Goal: Information Seeking & Learning: Learn about a topic

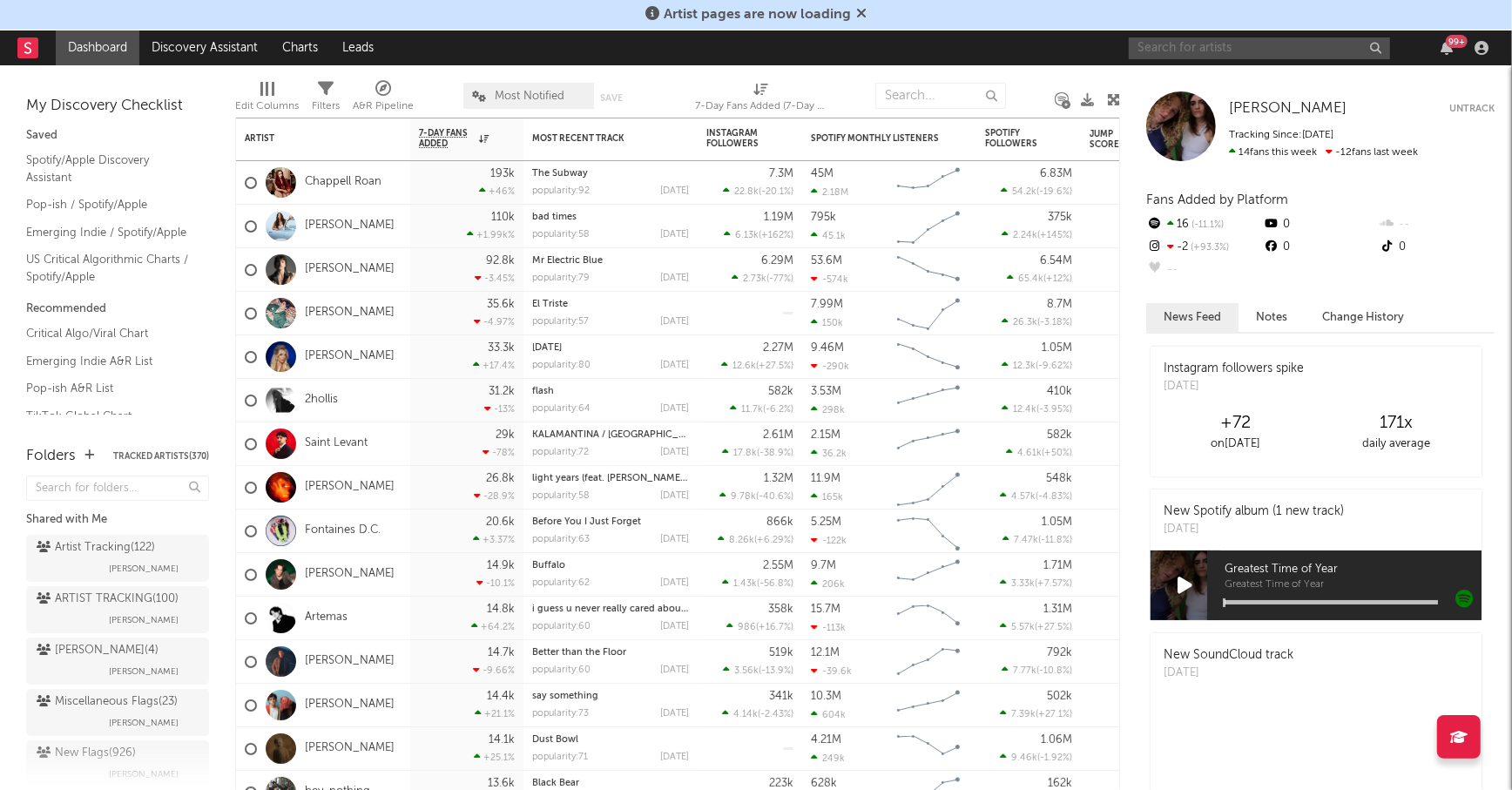
click at [1213, 51] on input "text" at bounding box center [1258, 48] width 261 height 22
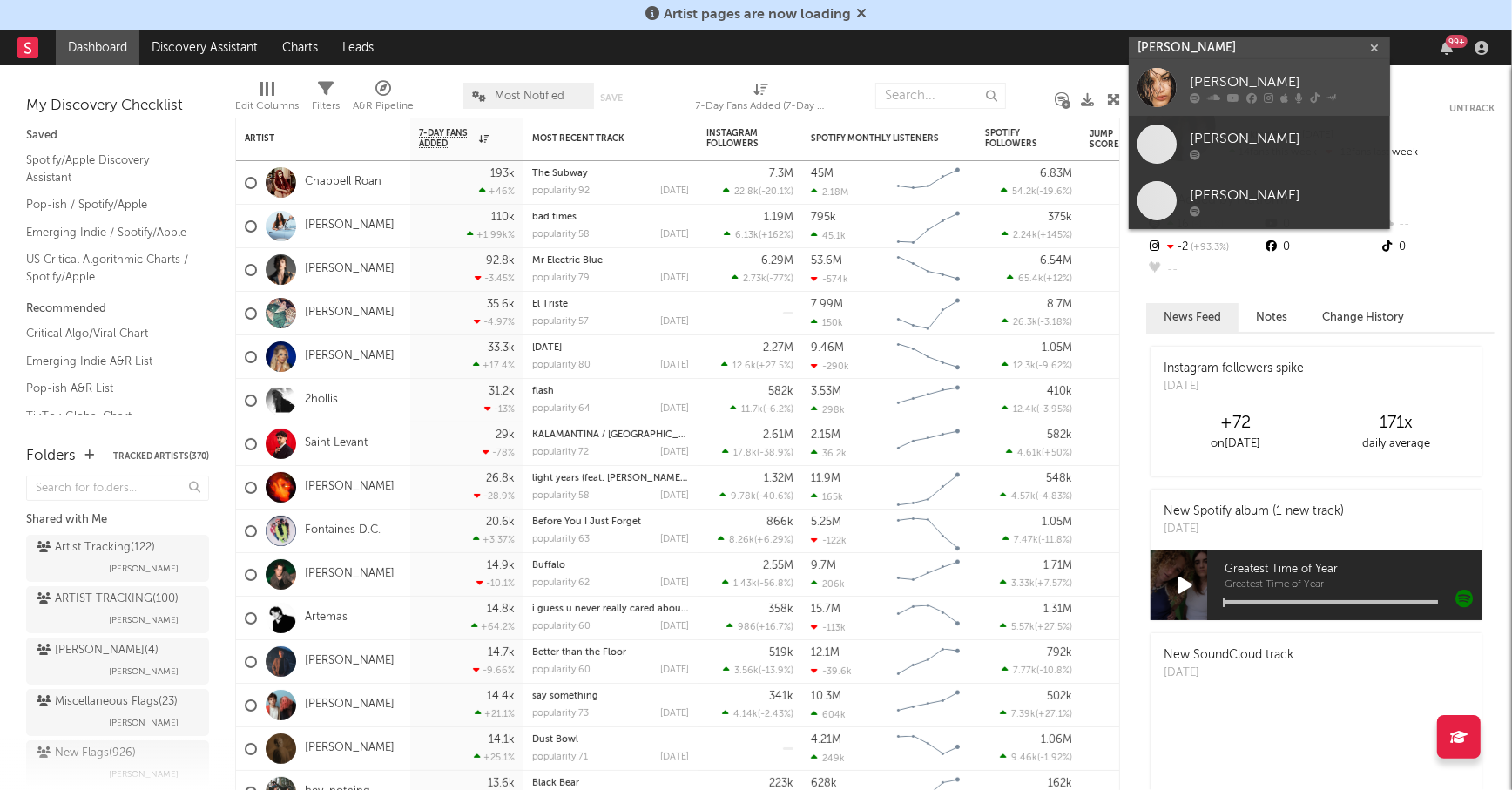
type input "[PERSON_NAME]"
click at [1296, 73] on div "[PERSON_NAME]" at bounding box center [1285, 83] width 192 height 21
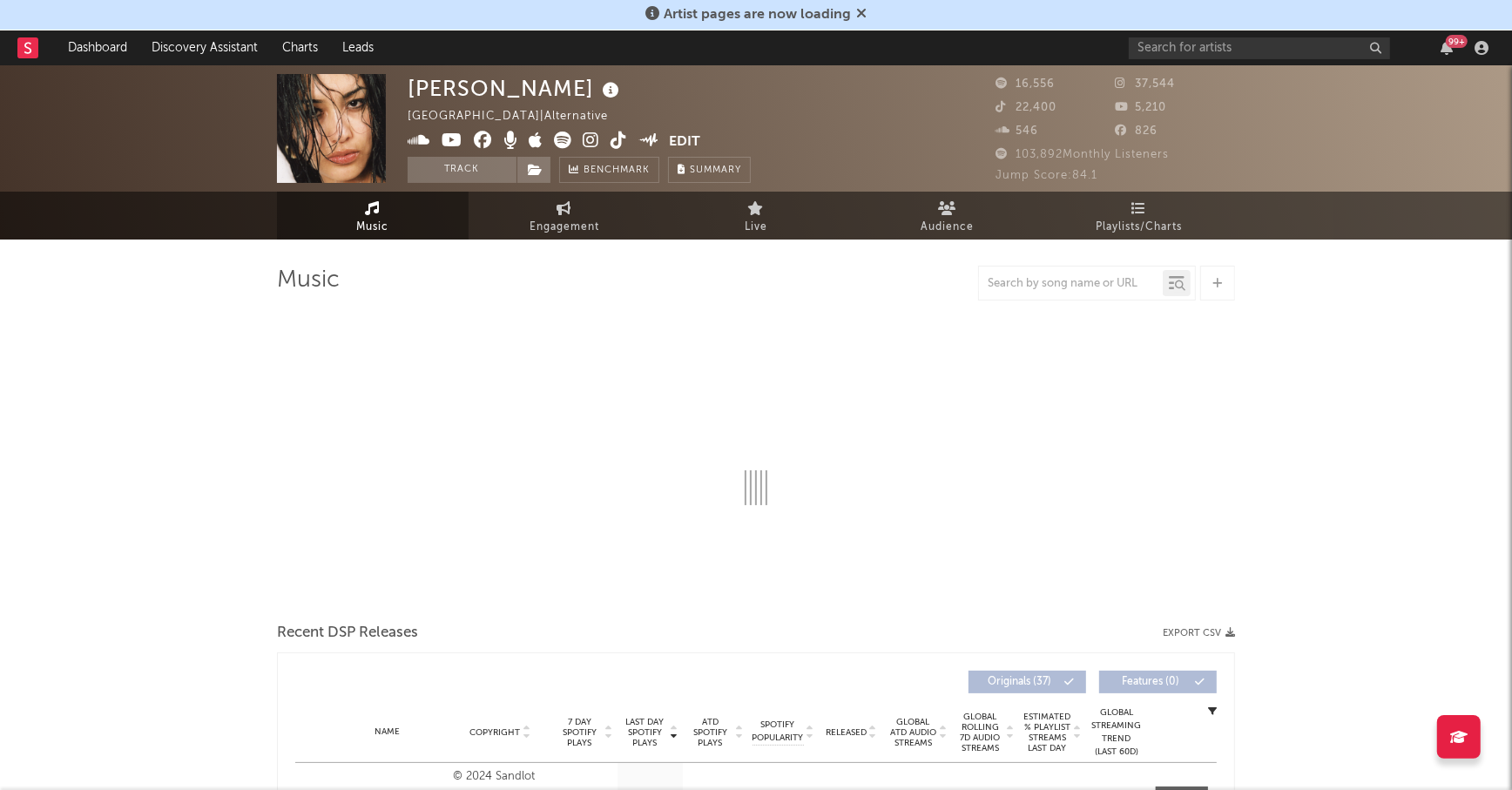
select select "6m"
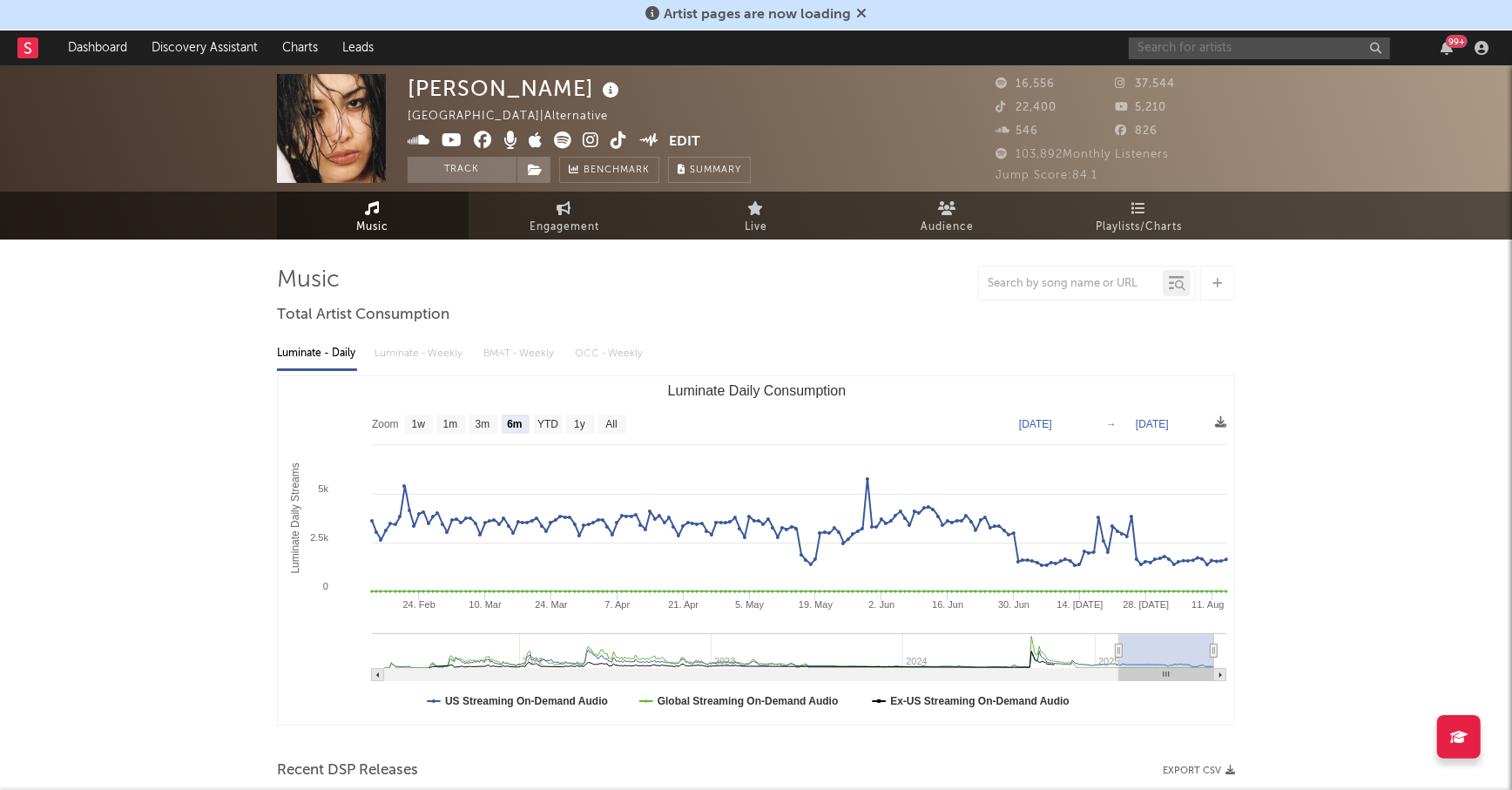
click at [1202, 41] on input "text" at bounding box center [1258, 48] width 261 height 22
click at [1235, 45] on input "bruses" at bounding box center [1258, 48] width 261 height 22
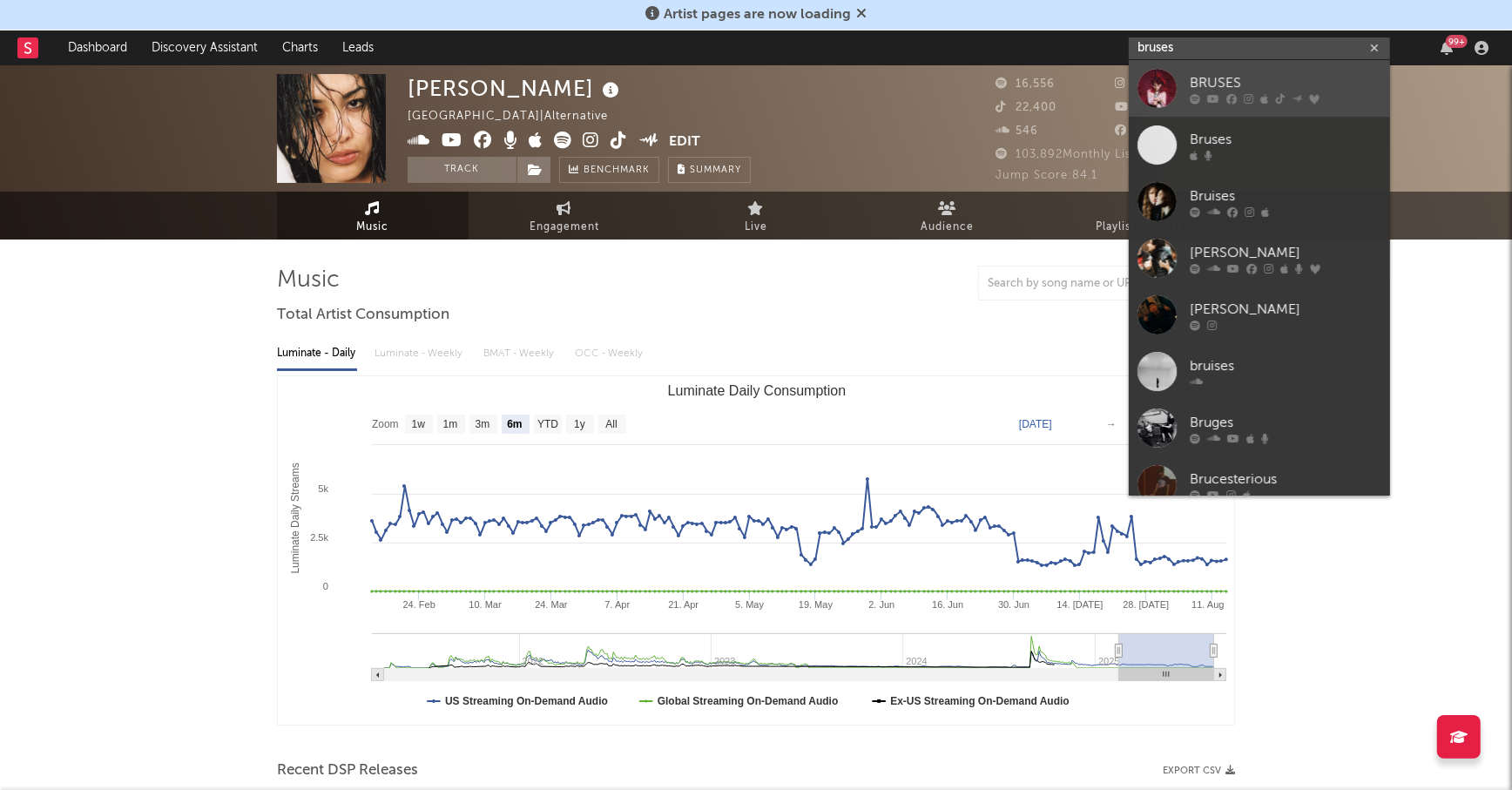
type input "bruses"
click at [1242, 83] on div "BRUSES" at bounding box center [1285, 83] width 192 height 21
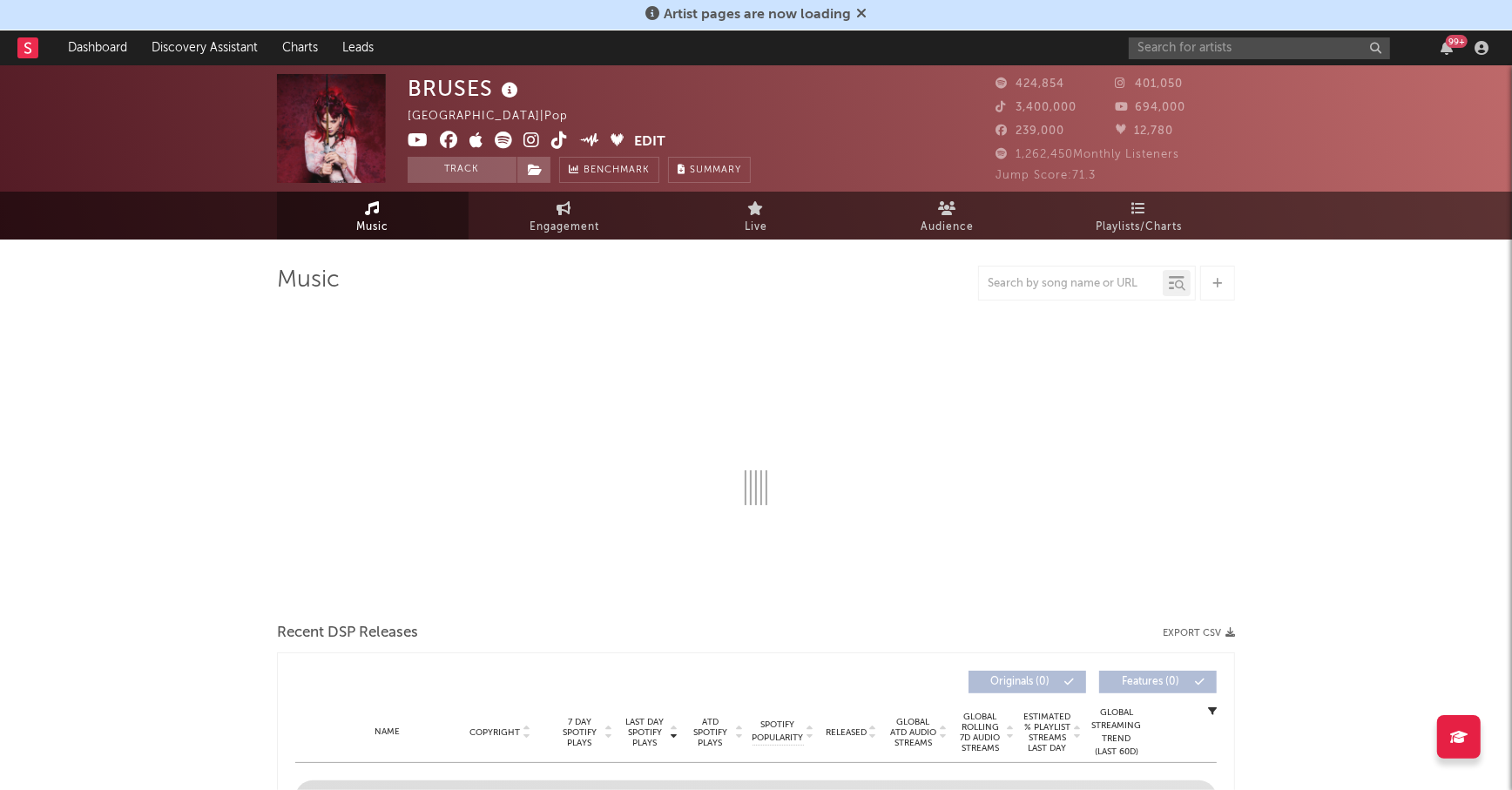
select select "6m"
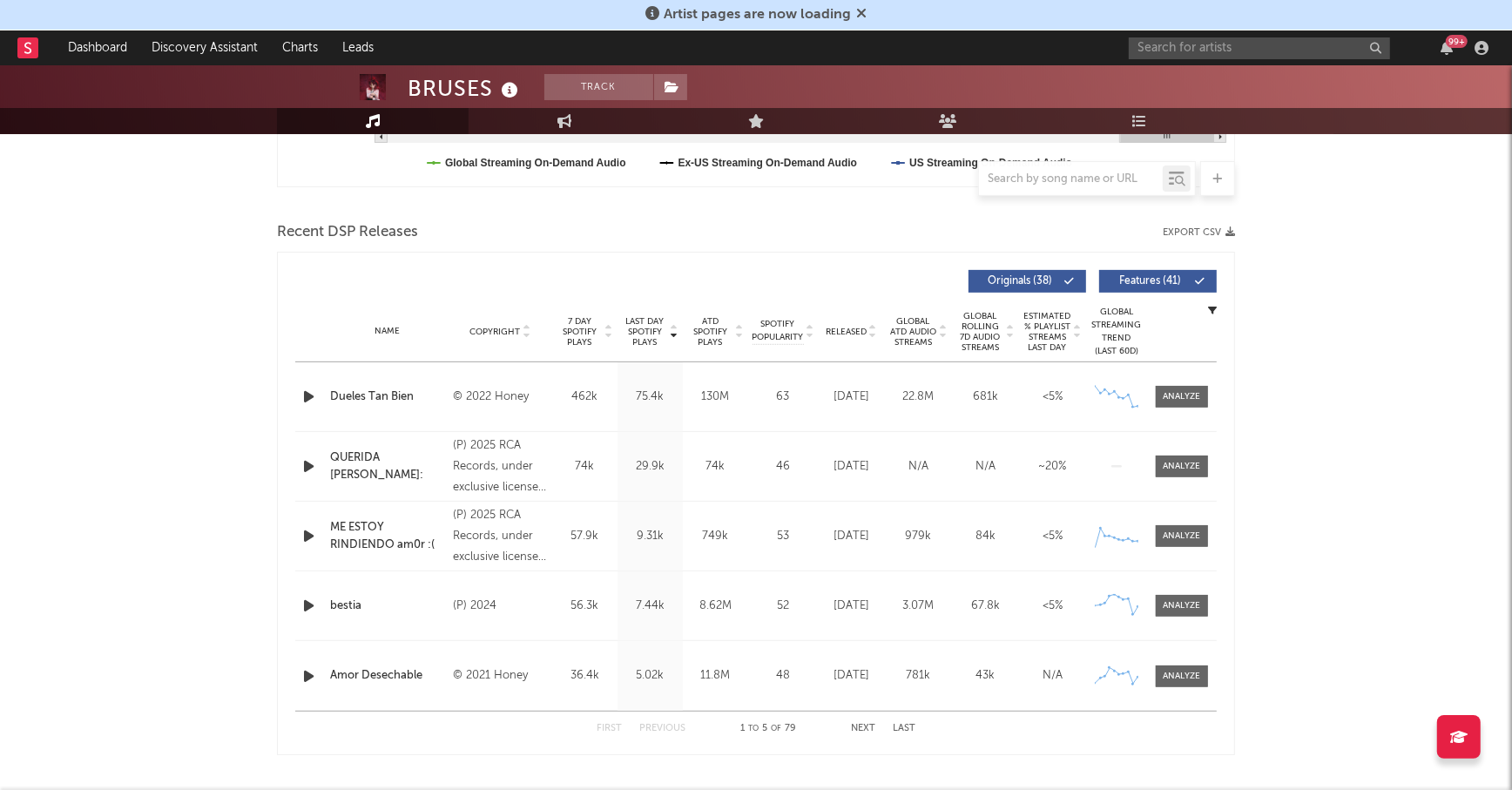
scroll to position [559, 0]
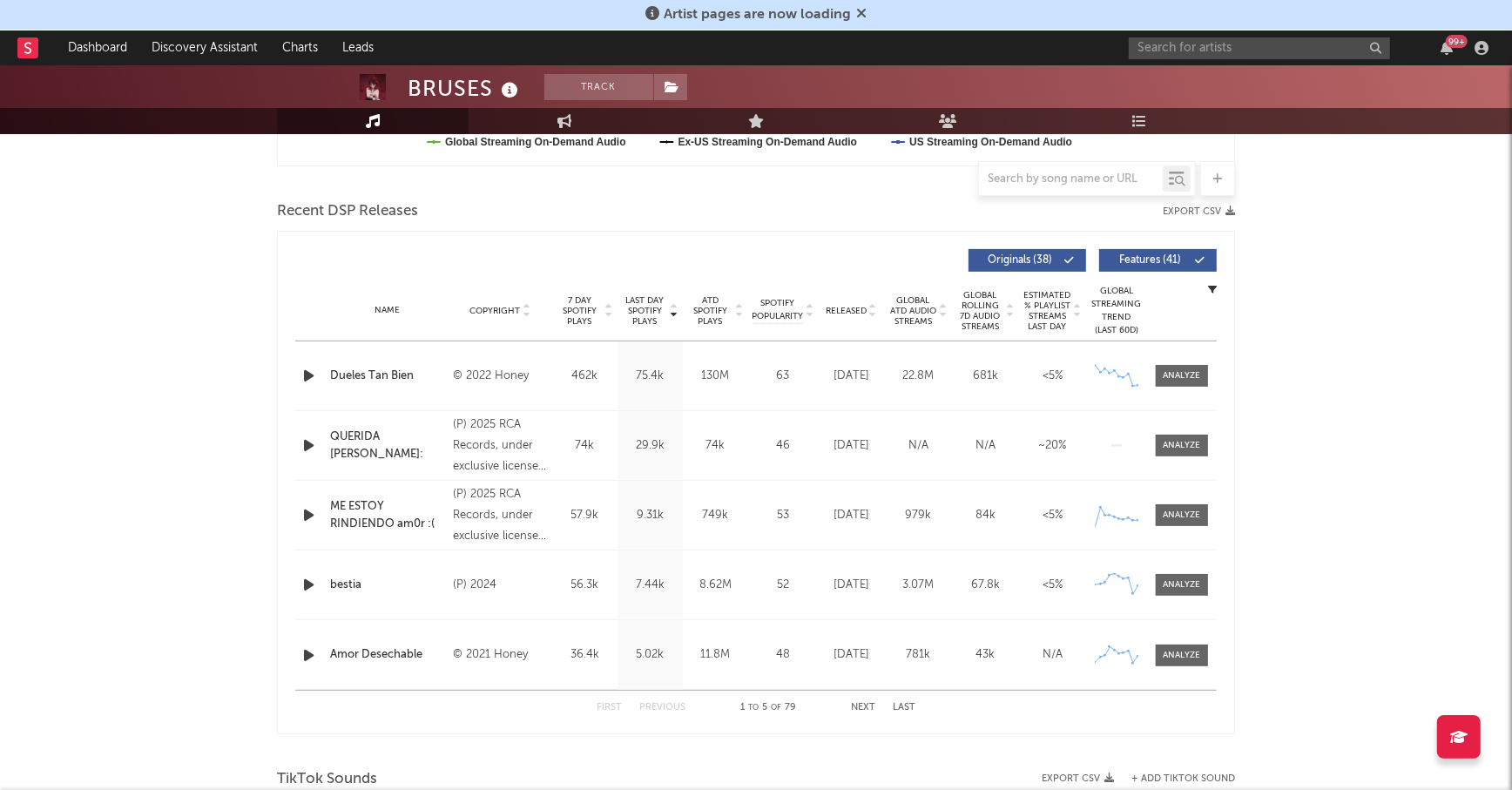
click at [660, 305] on span "Last Day Spotify Plays" at bounding box center [645, 311] width 46 height 31
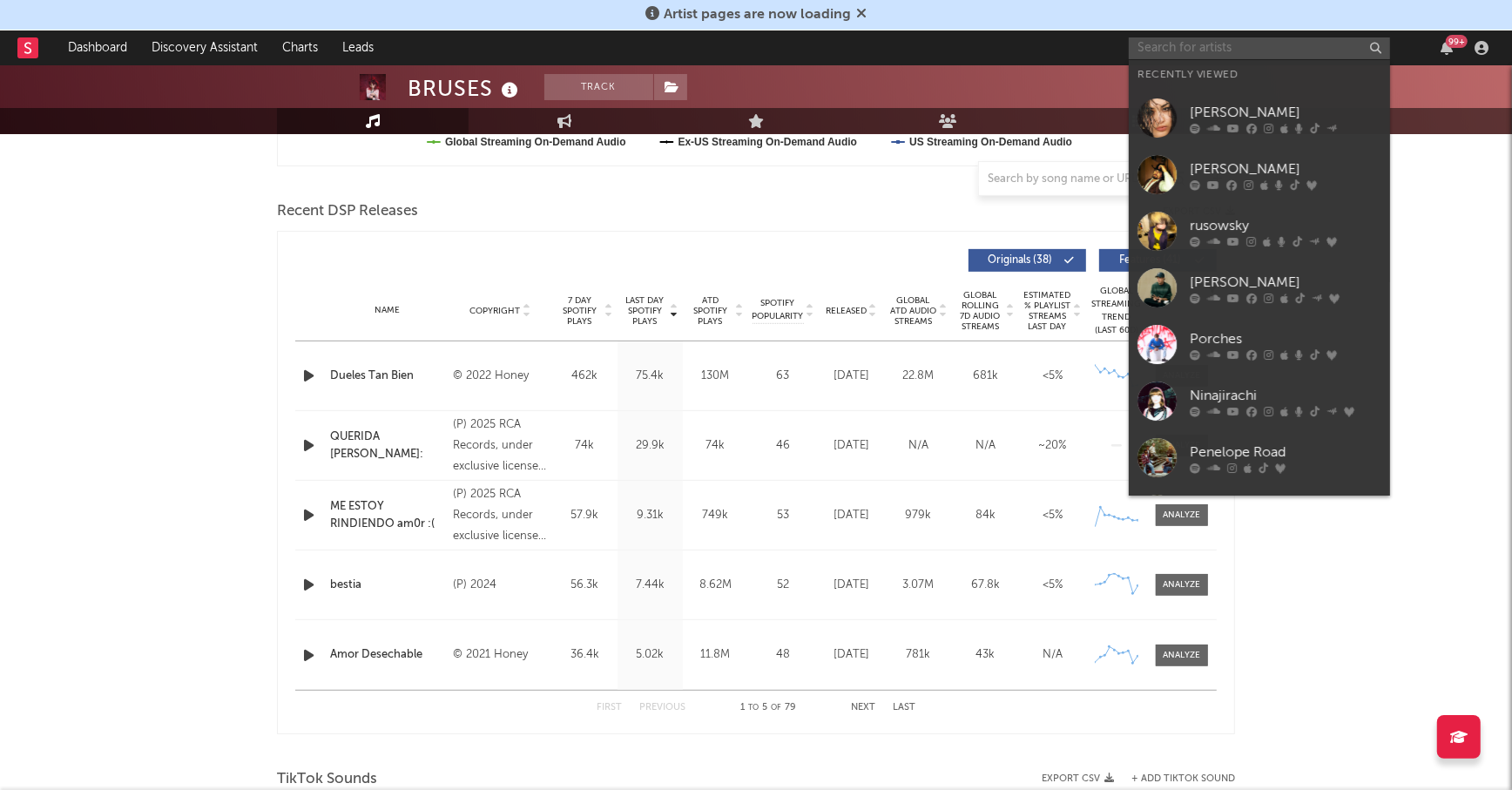
click at [1325, 41] on input "text" at bounding box center [1258, 48] width 261 height 22
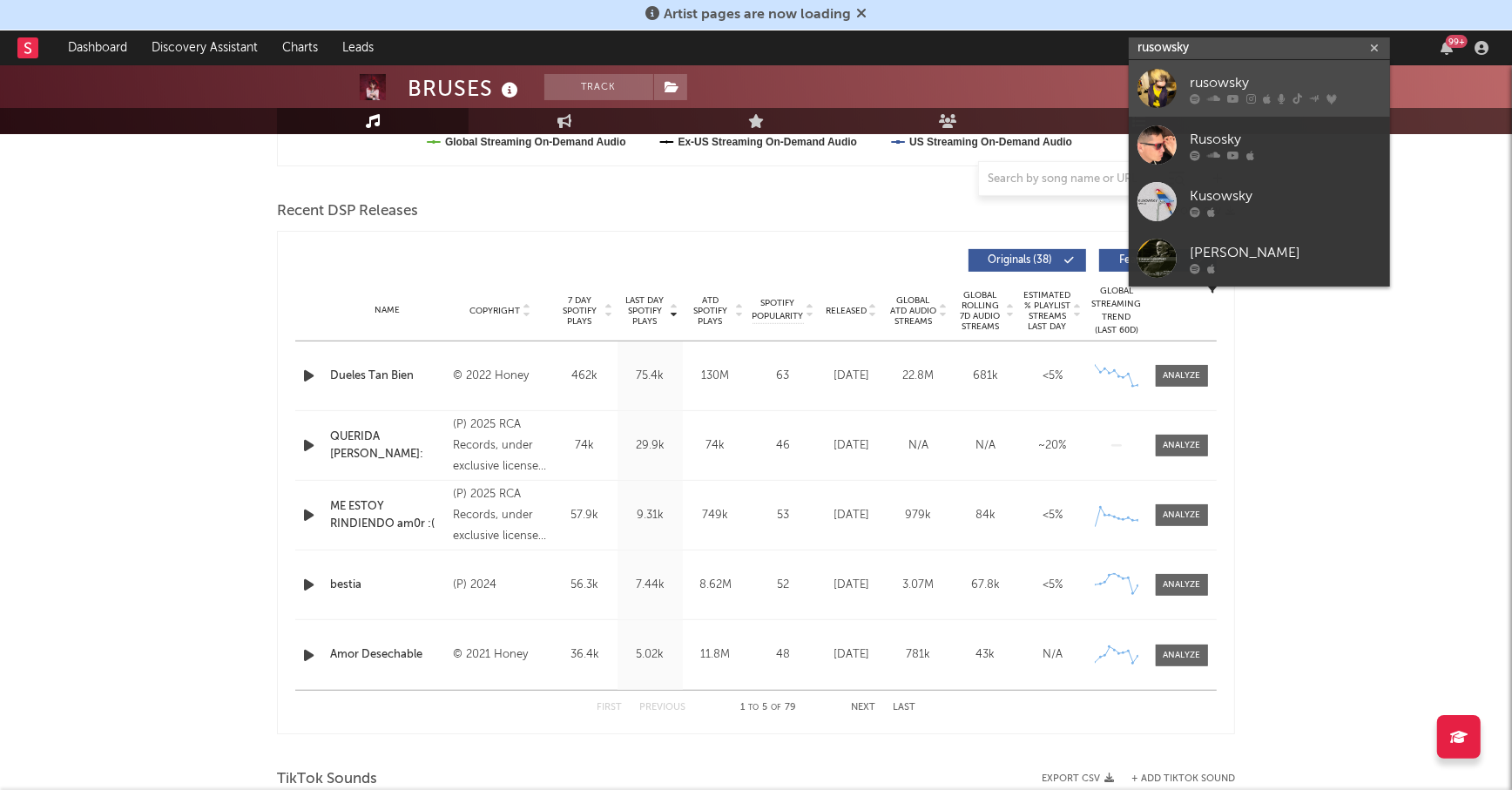
type input "rusowsky"
click at [1278, 85] on div "rusowsky" at bounding box center [1285, 83] width 192 height 21
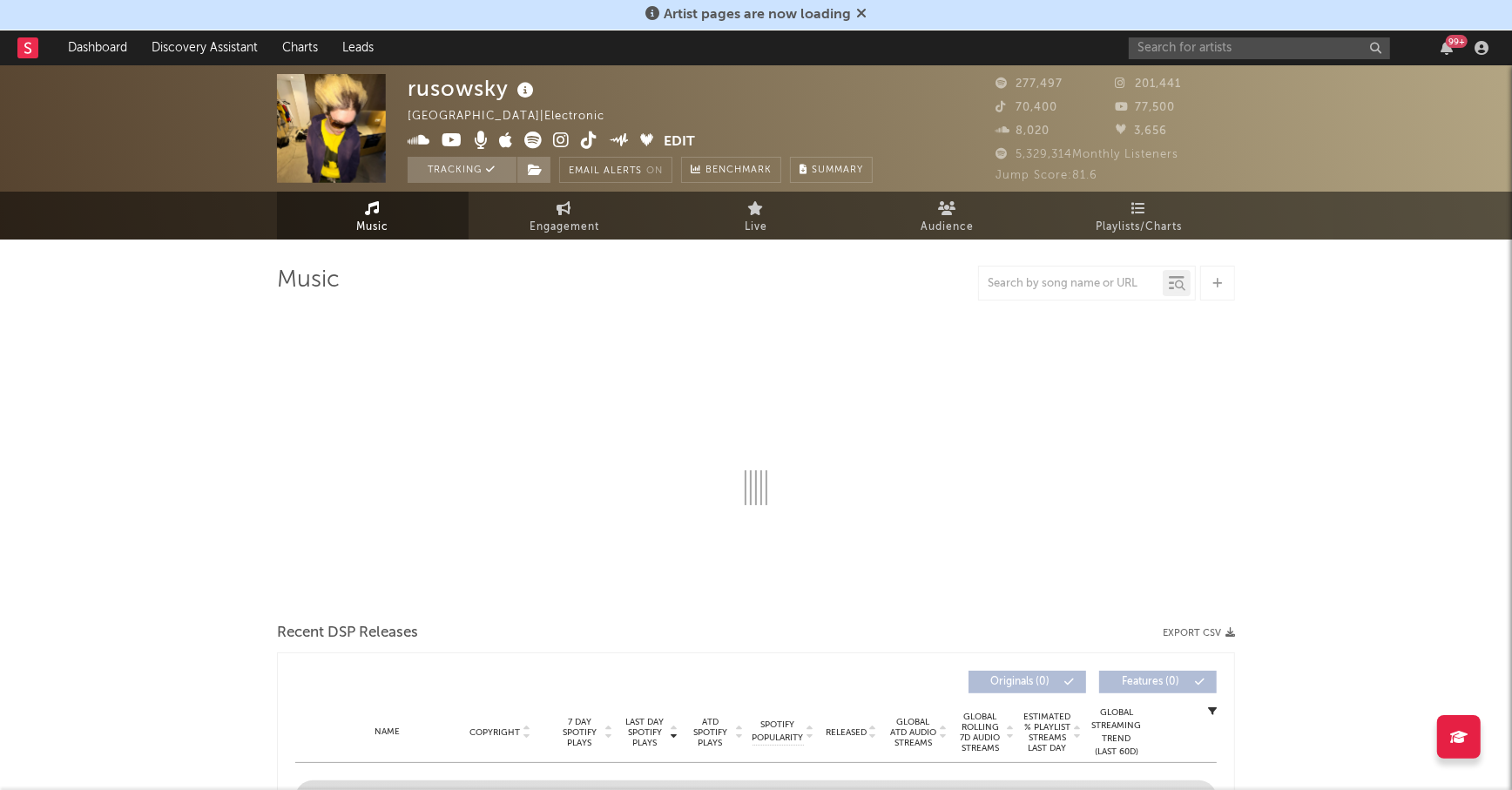
select select "6m"
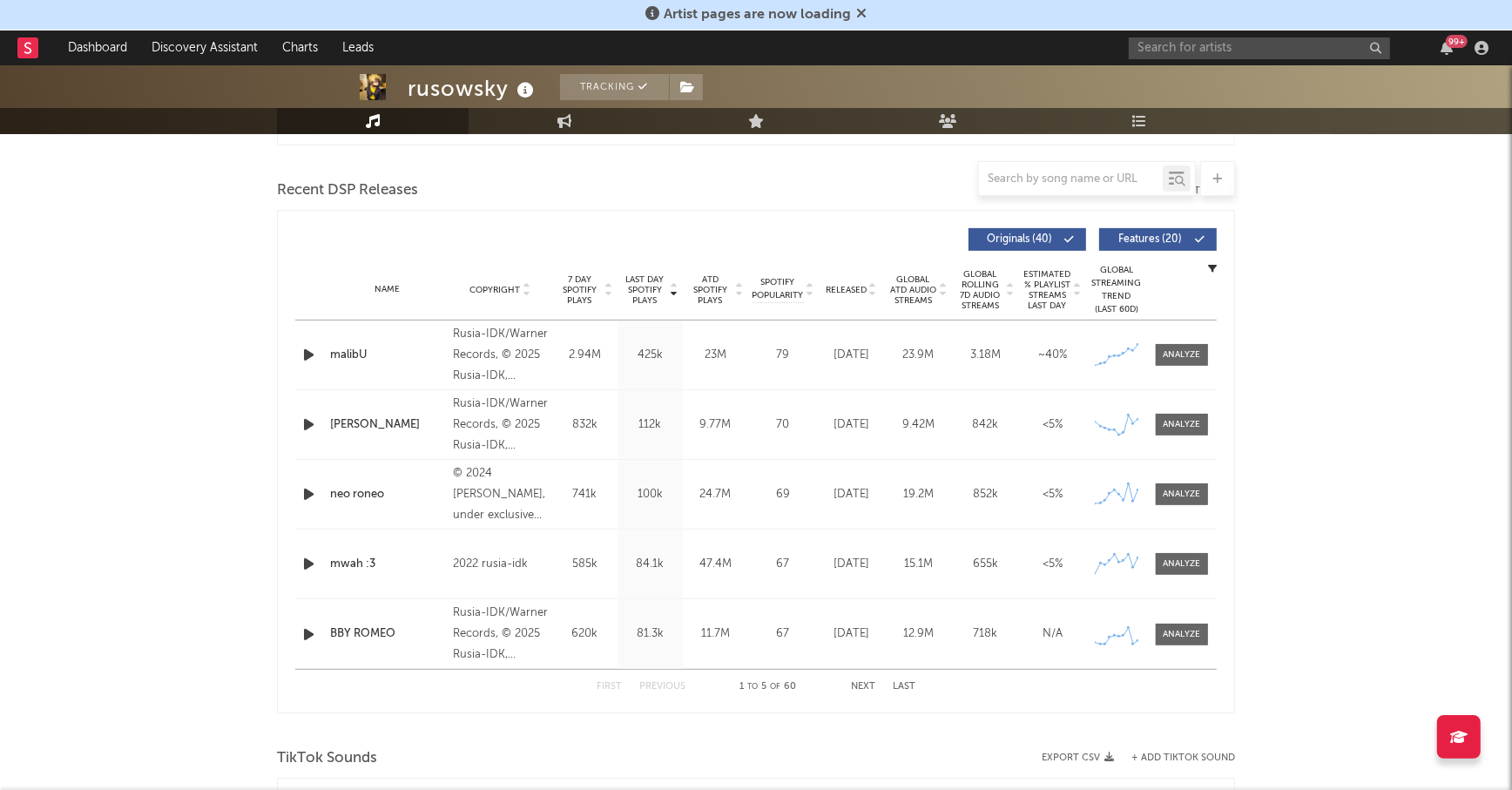
scroll to position [587, 0]
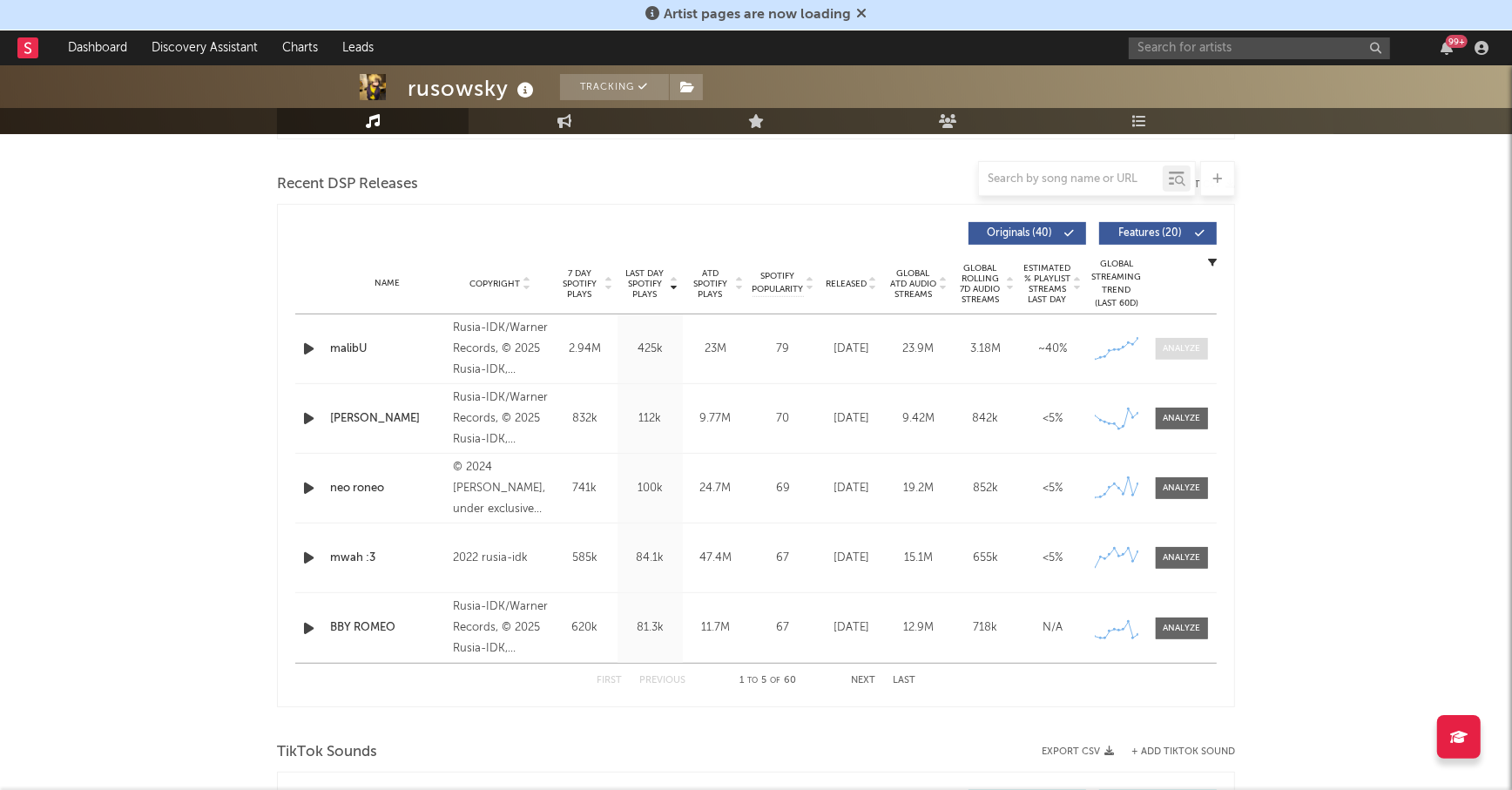
click at [1180, 357] on span at bounding box center [1181, 349] width 52 height 22
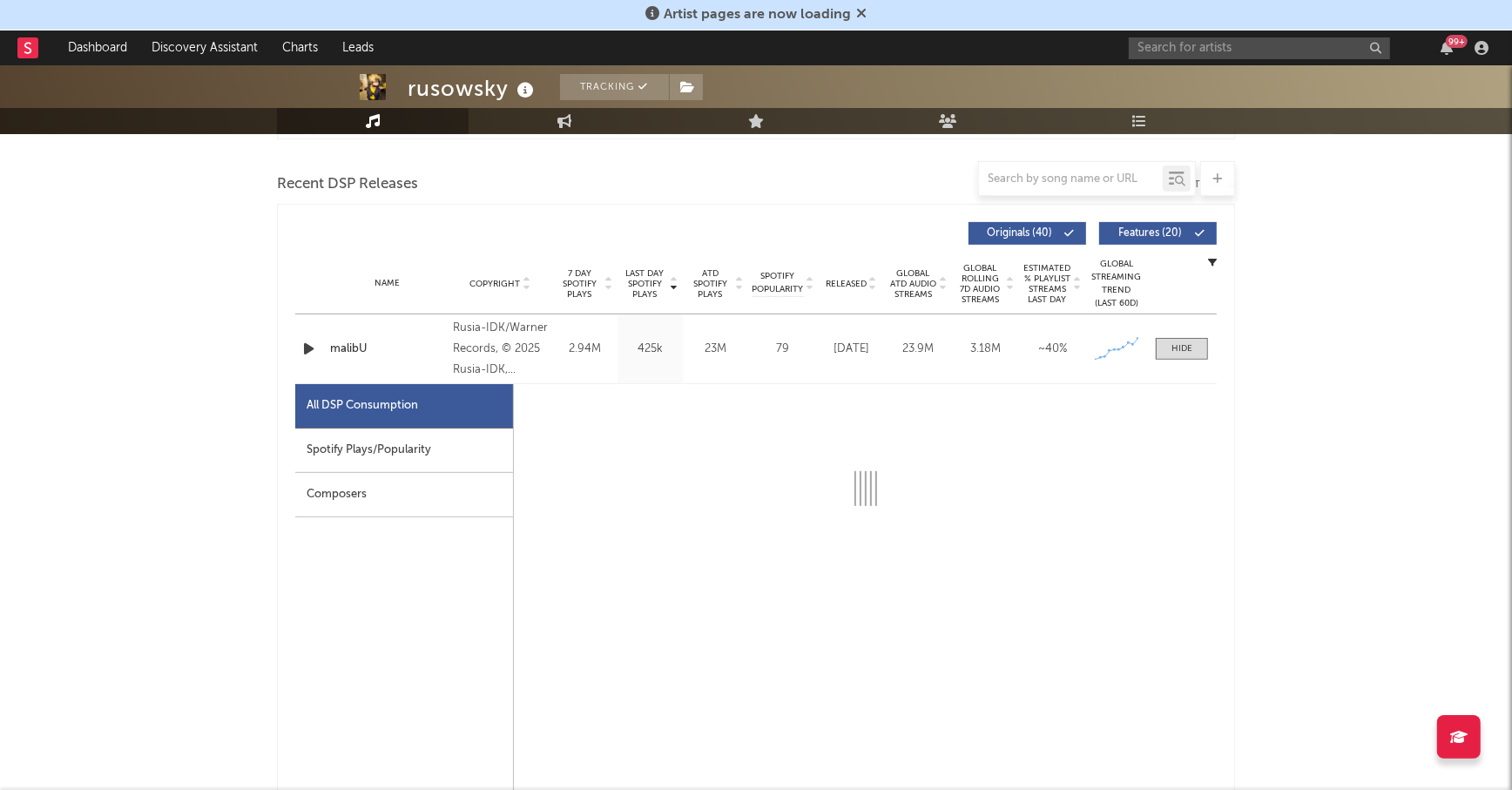
select select "1w"
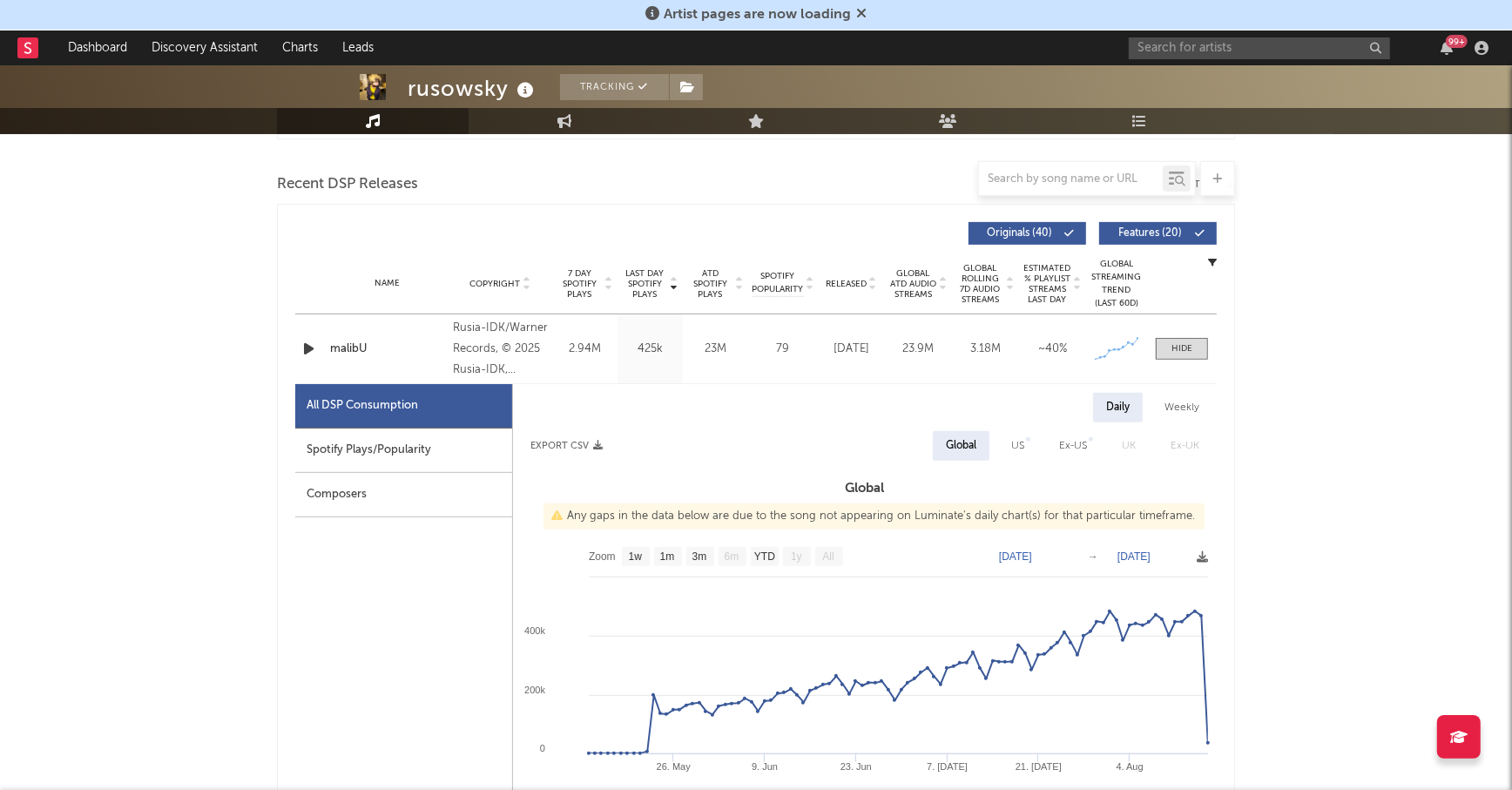
click at [413, 448] on div "Spotify Plays/Popularity" at bounding box center [403, 451] width 217 height 44
select select "1w"
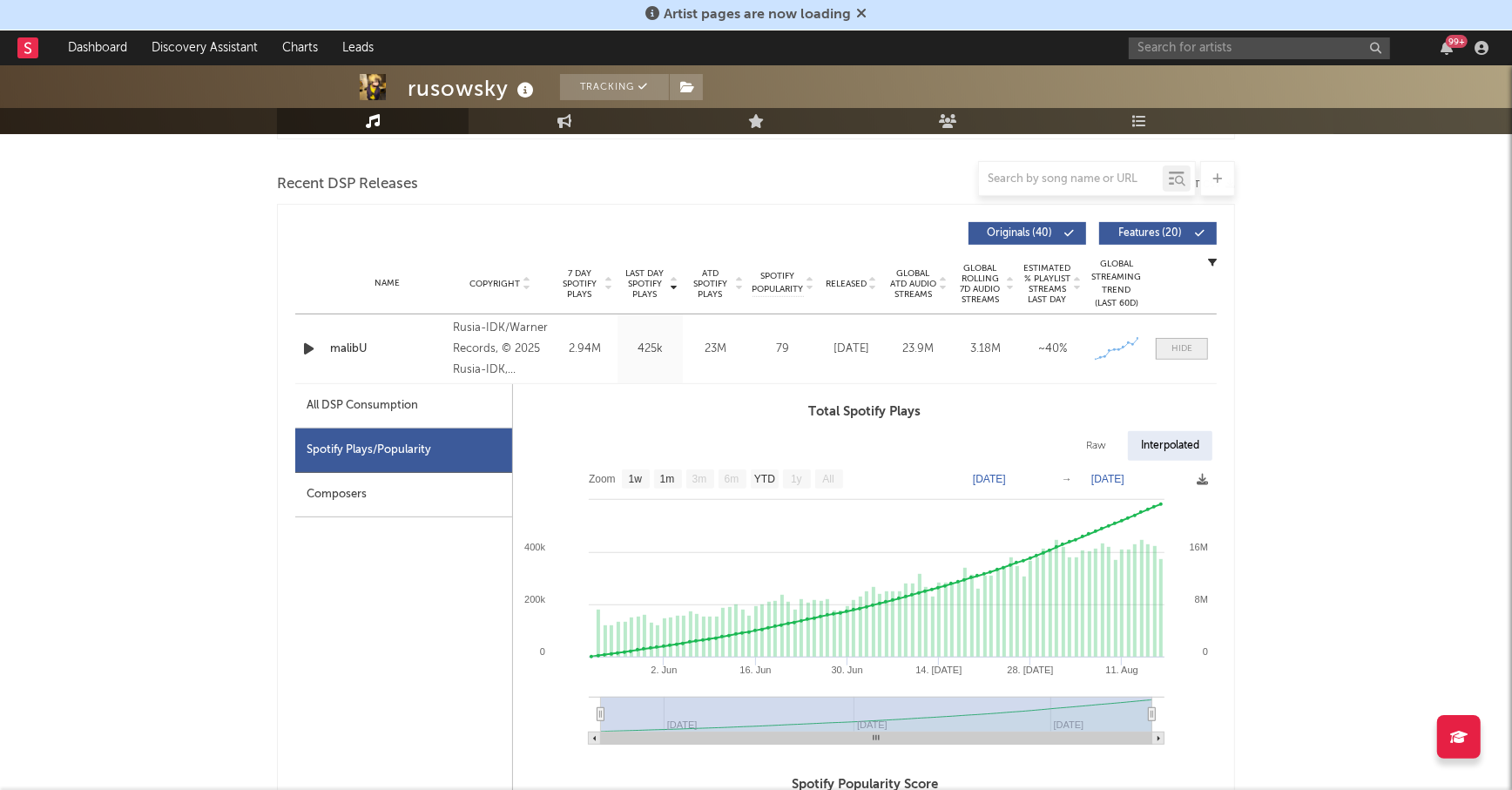
click at [1194, 342] on span at bounding box center [1181, 349] width 52 height 22
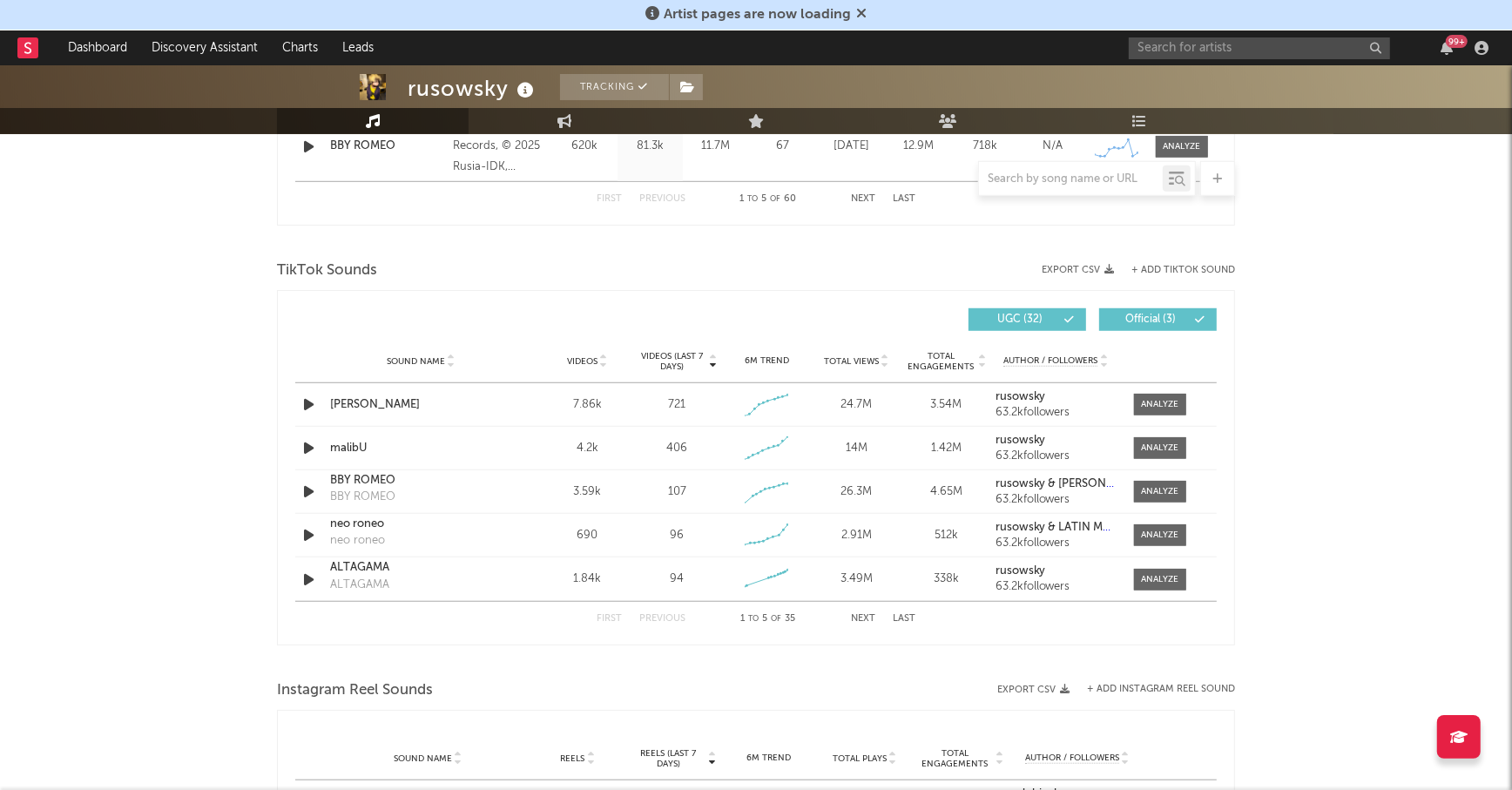
scroll to position [1071, 0]
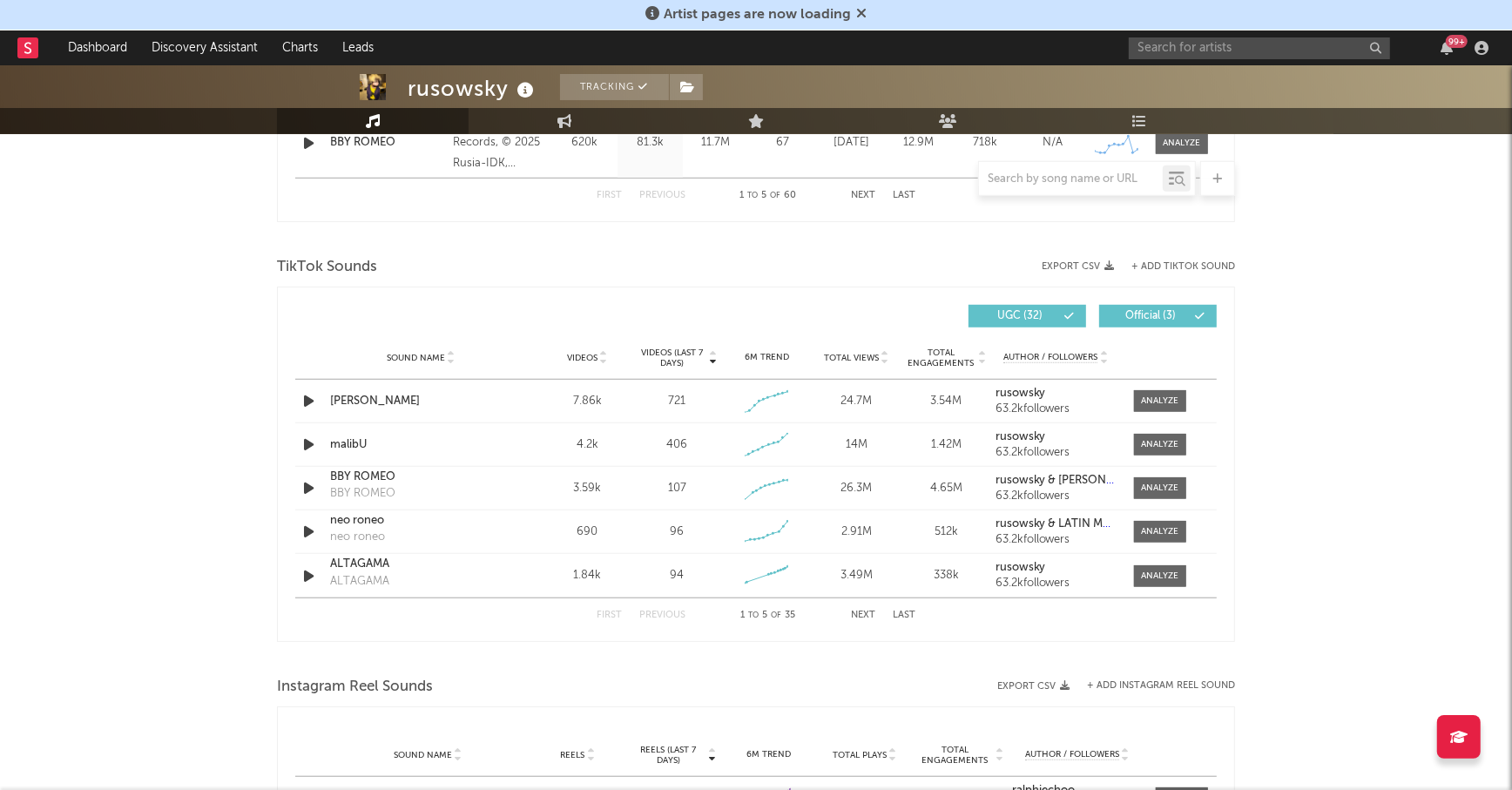
click at [598, 360] on div at bounding box center [603, 357] width 11 height 13
click at [654, 360] on span "Videos (last 7 days)" at bounding box center [672, 358] width 71 height 21
click at [1195, 396] on icon "button" at bounding box center [1201, 402] width 13 height 11
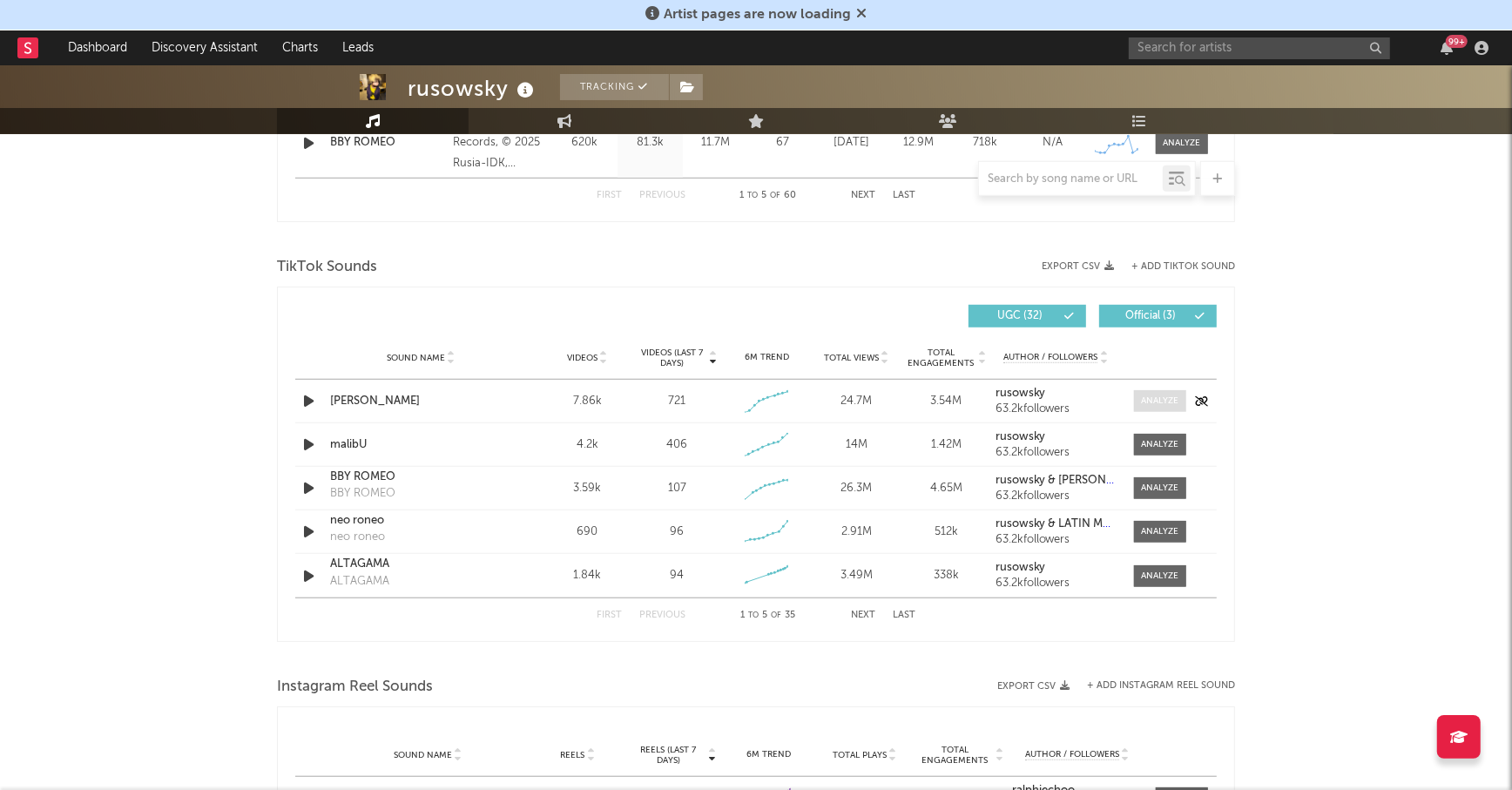
click at [1161, 399] on div at bounding box center [1160, 401] width 37 height 13
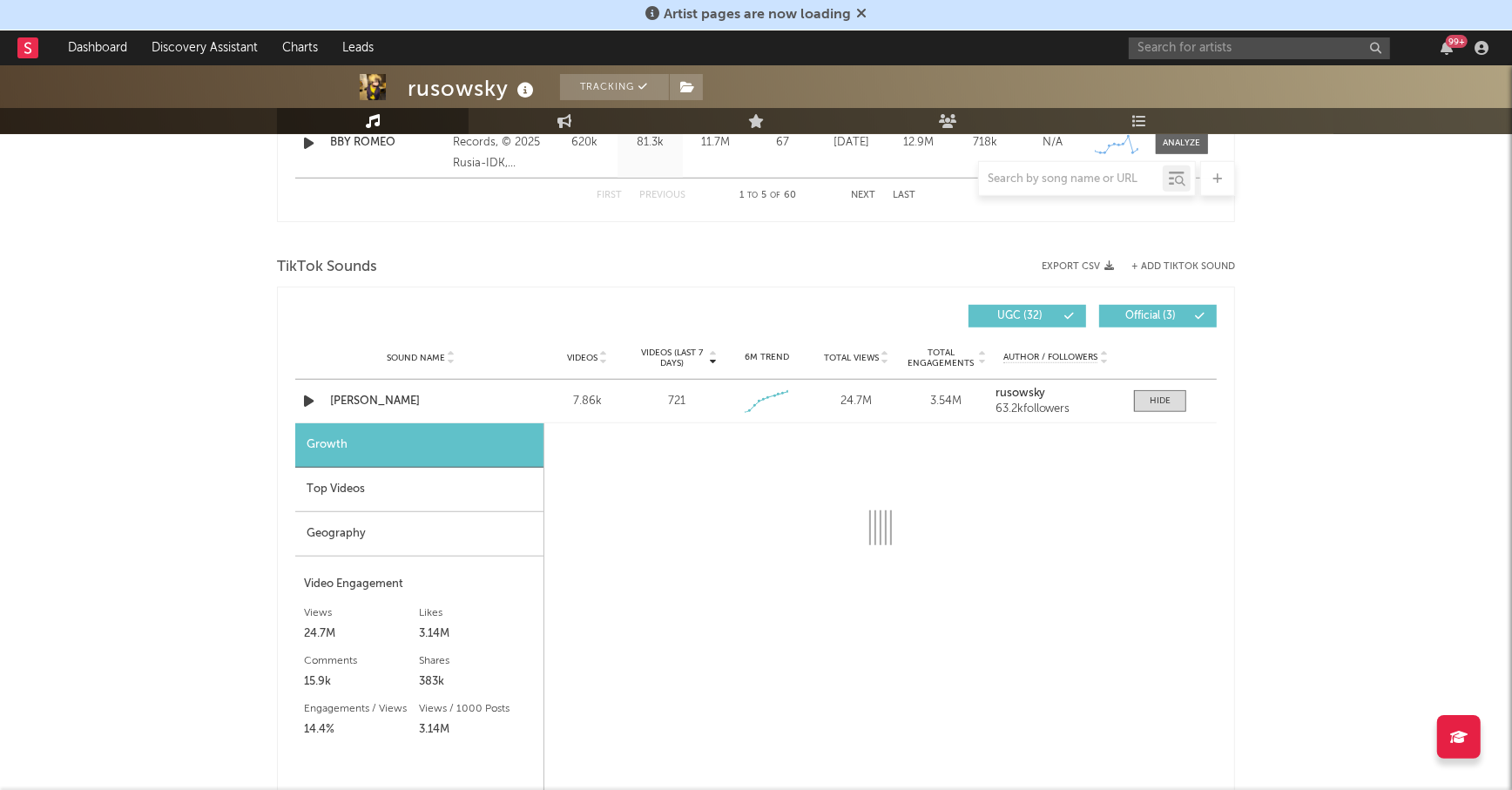
select select "1w"
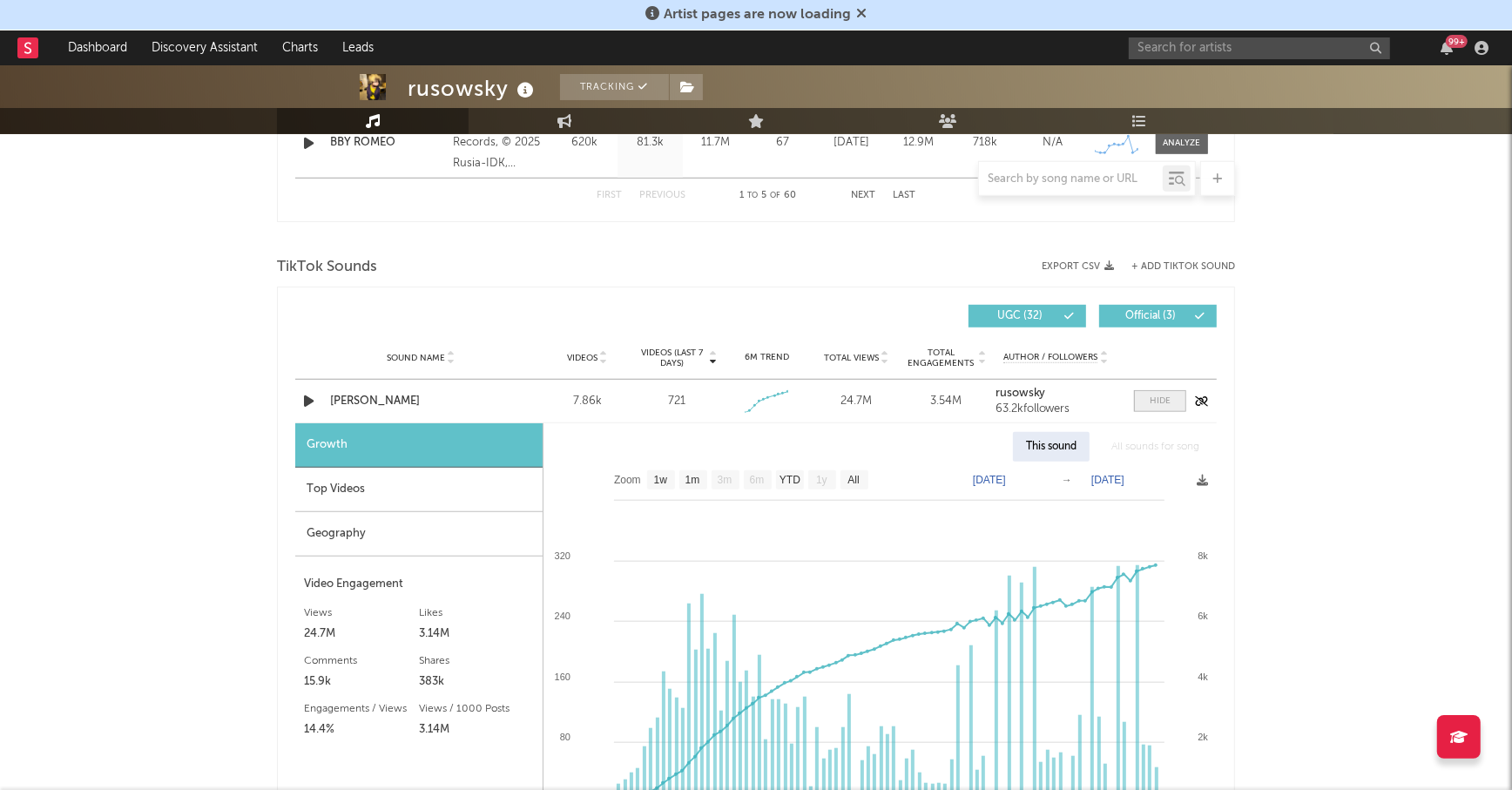
click at [1167, 398] on div at bounding box center [1160, 401] width 21 height 13
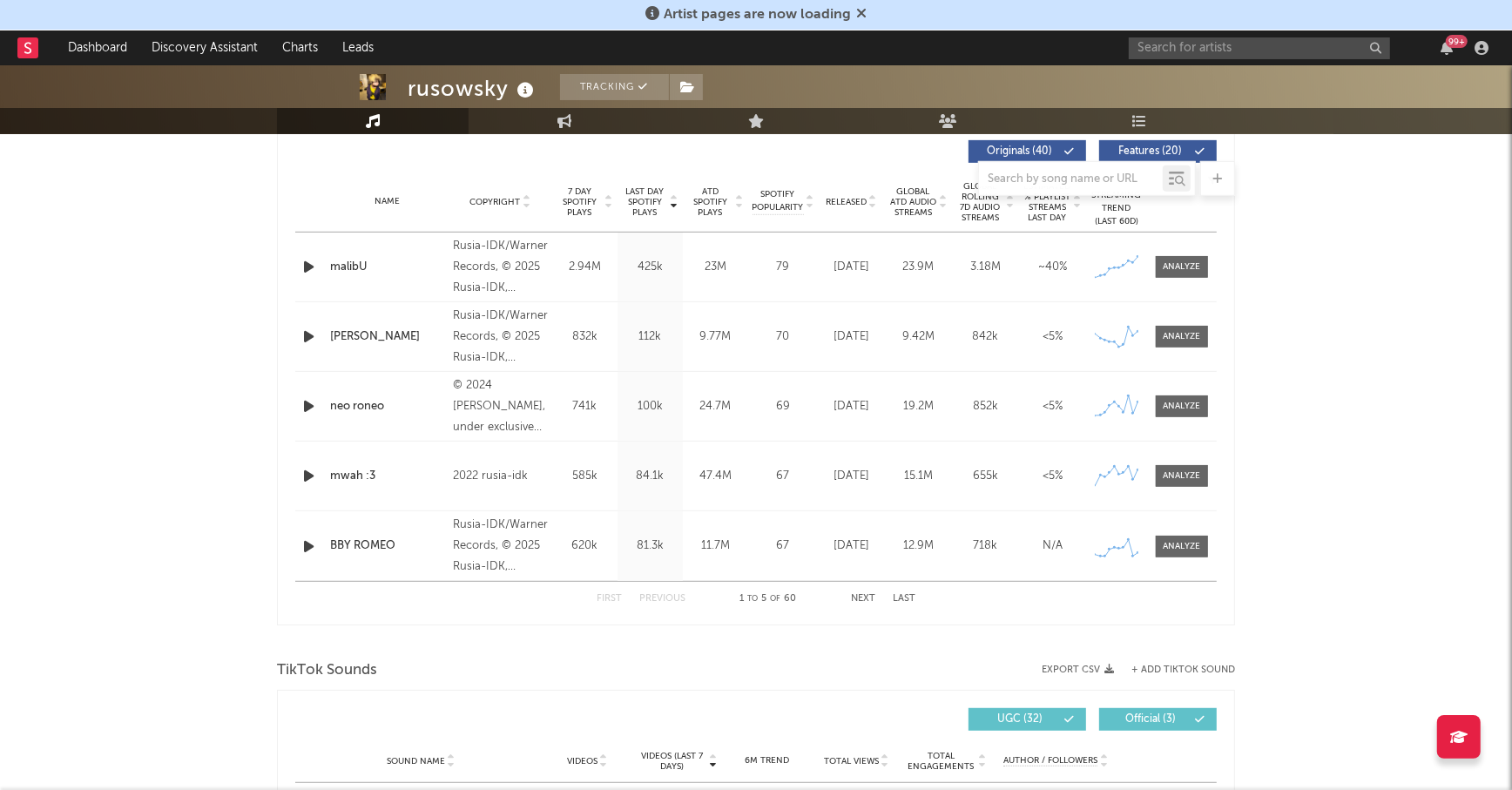
scroll to position [681, 0]
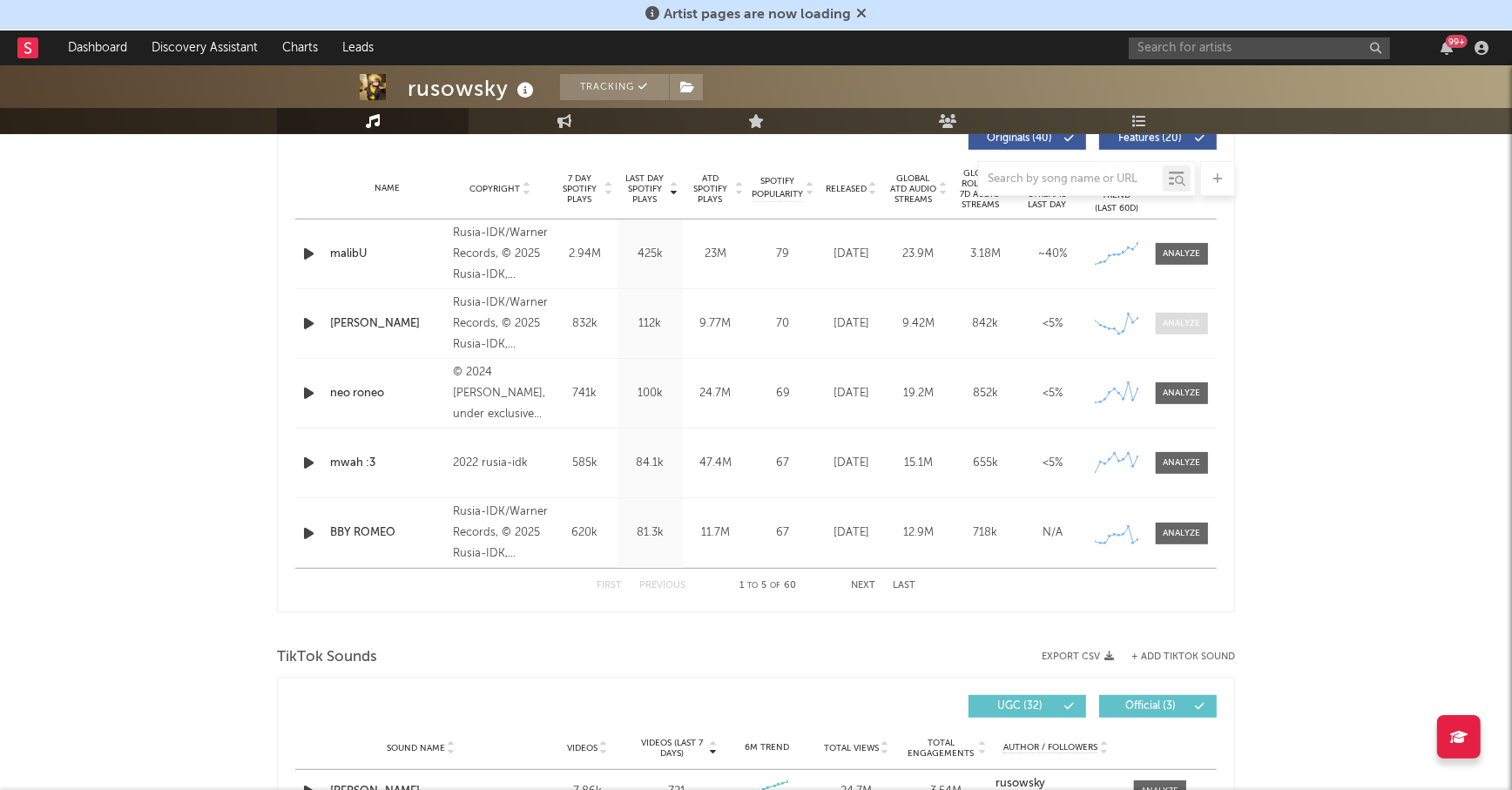
click at [1182, 322] on div at bounding box center [1182, 323] width 37 height 13
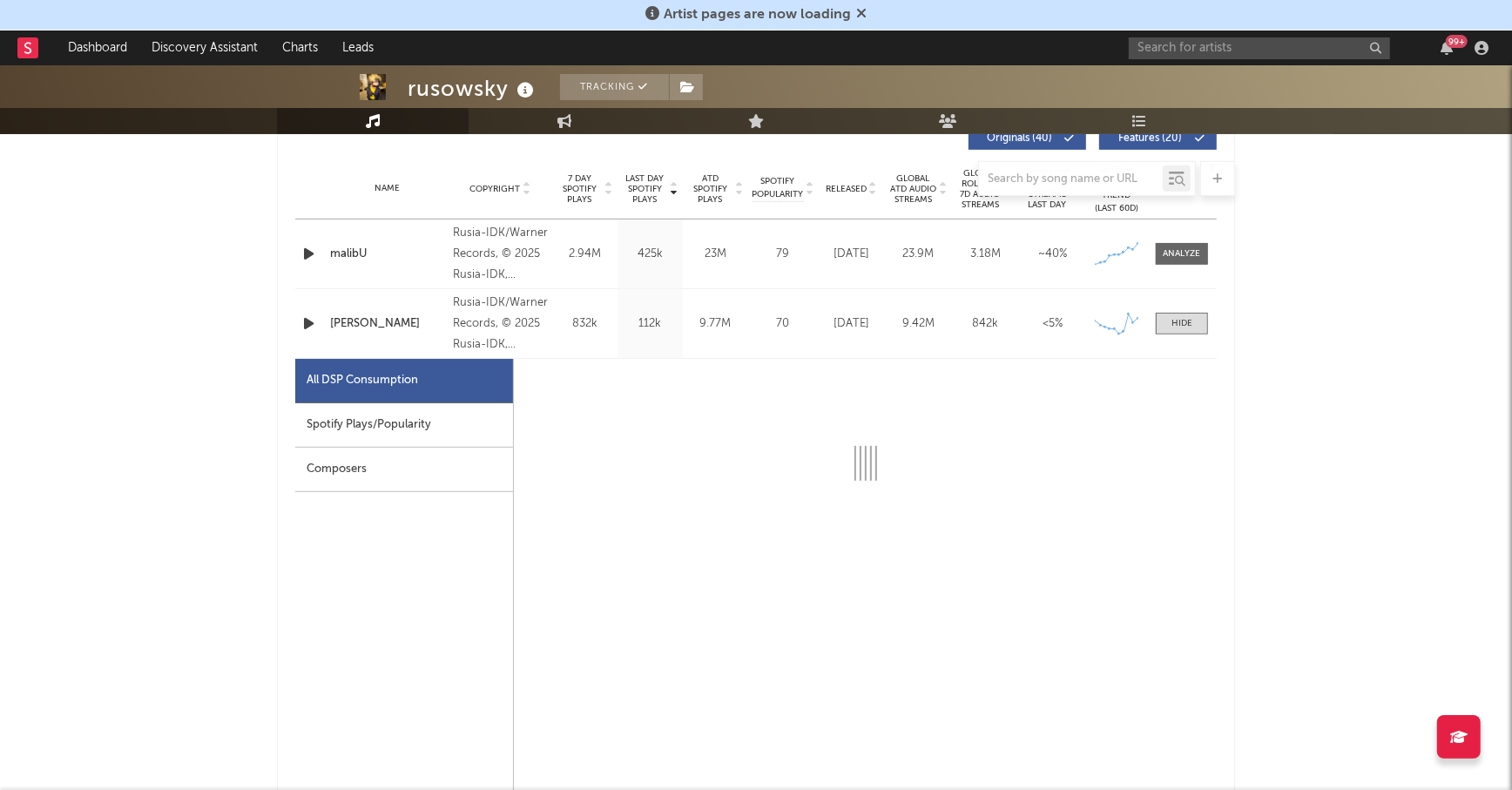
select select "1w"
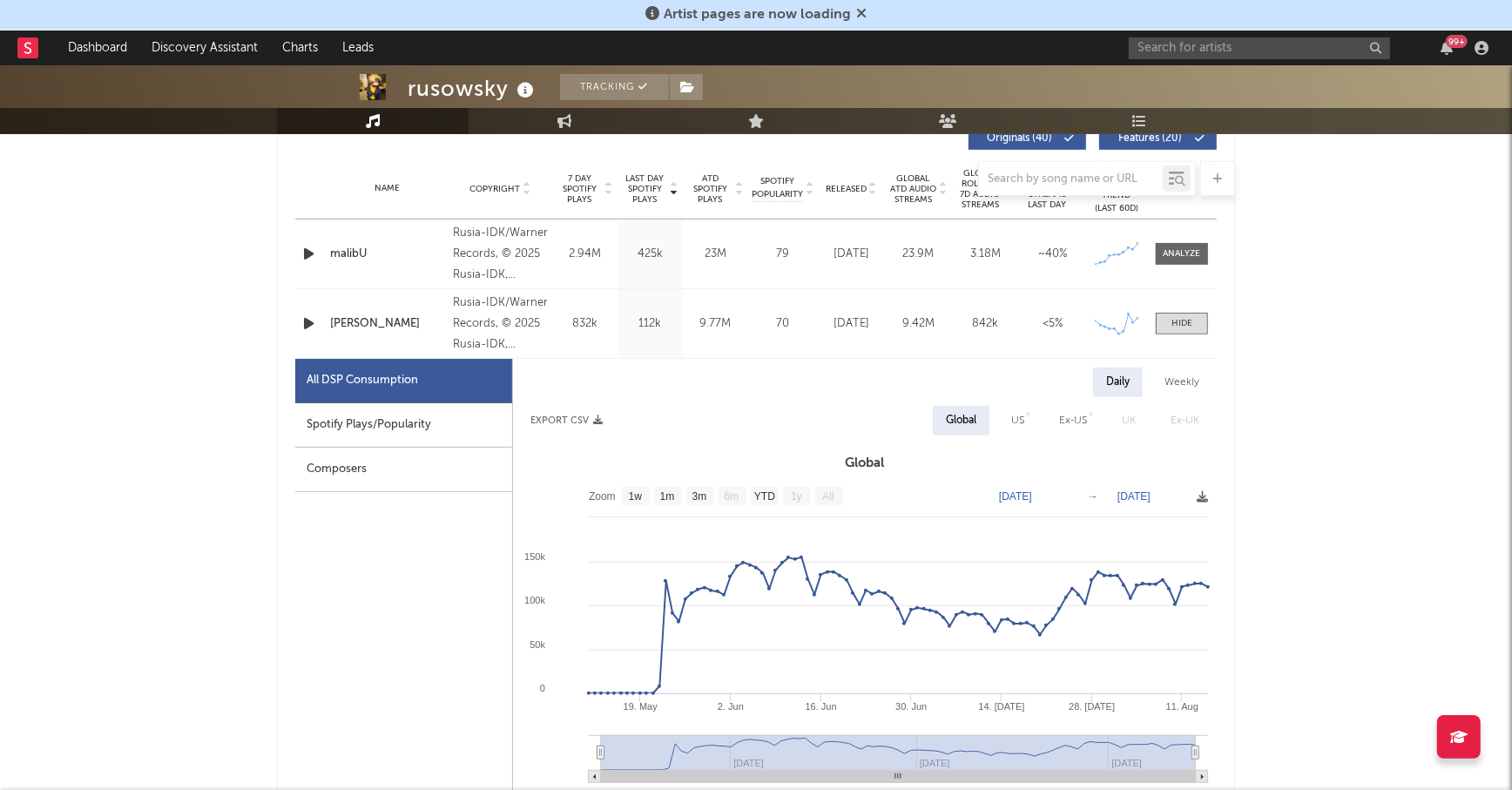
click at [368, 413] on div "Spotify Plays/Popularity" at bounding box center [403, 426] width 217 height 44
select select "1w"
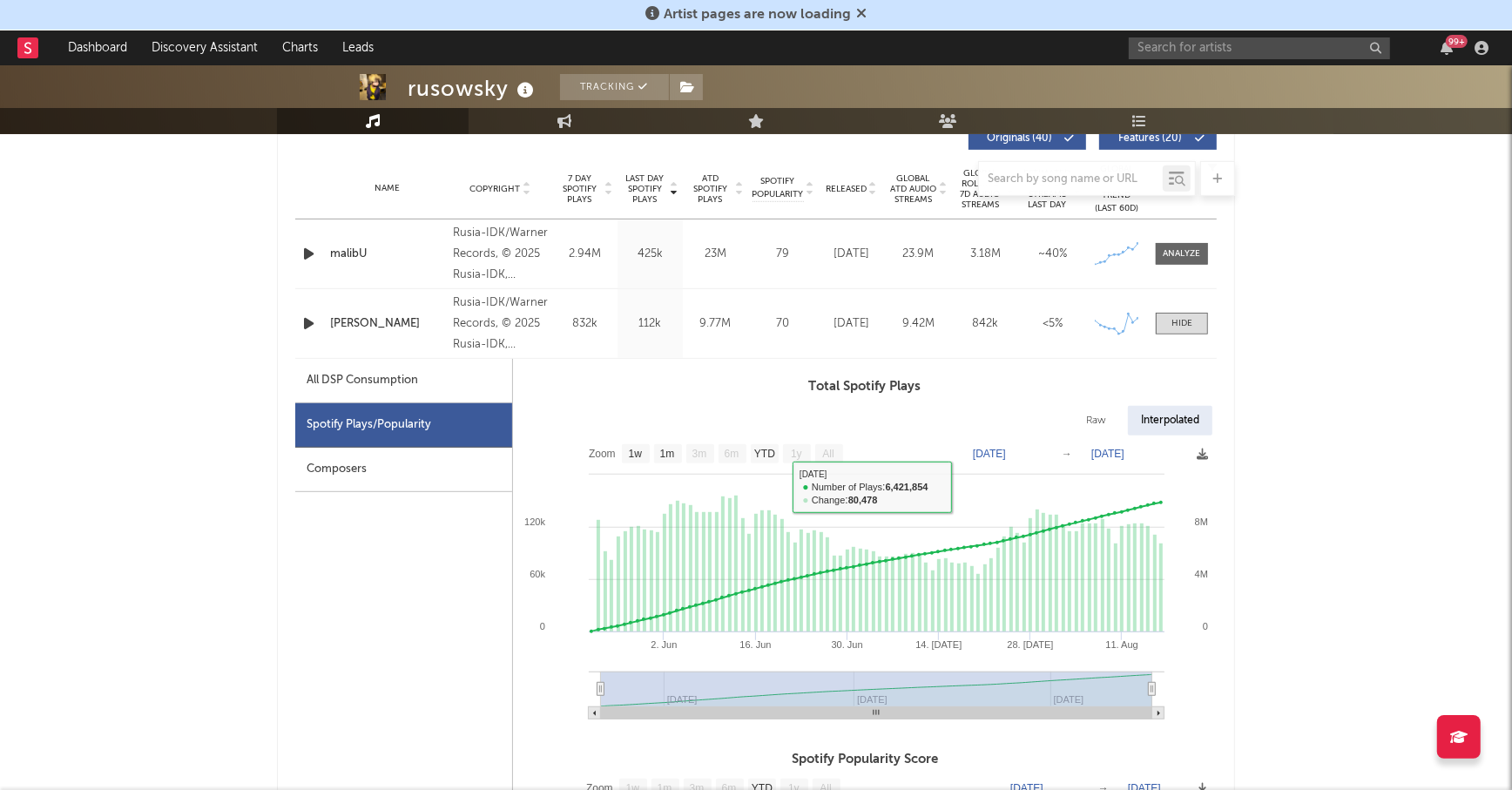
click at [429, 373] on div "All DSP Consumption" at bounding box center [403, 381] width 217 height 44
select select "1w"
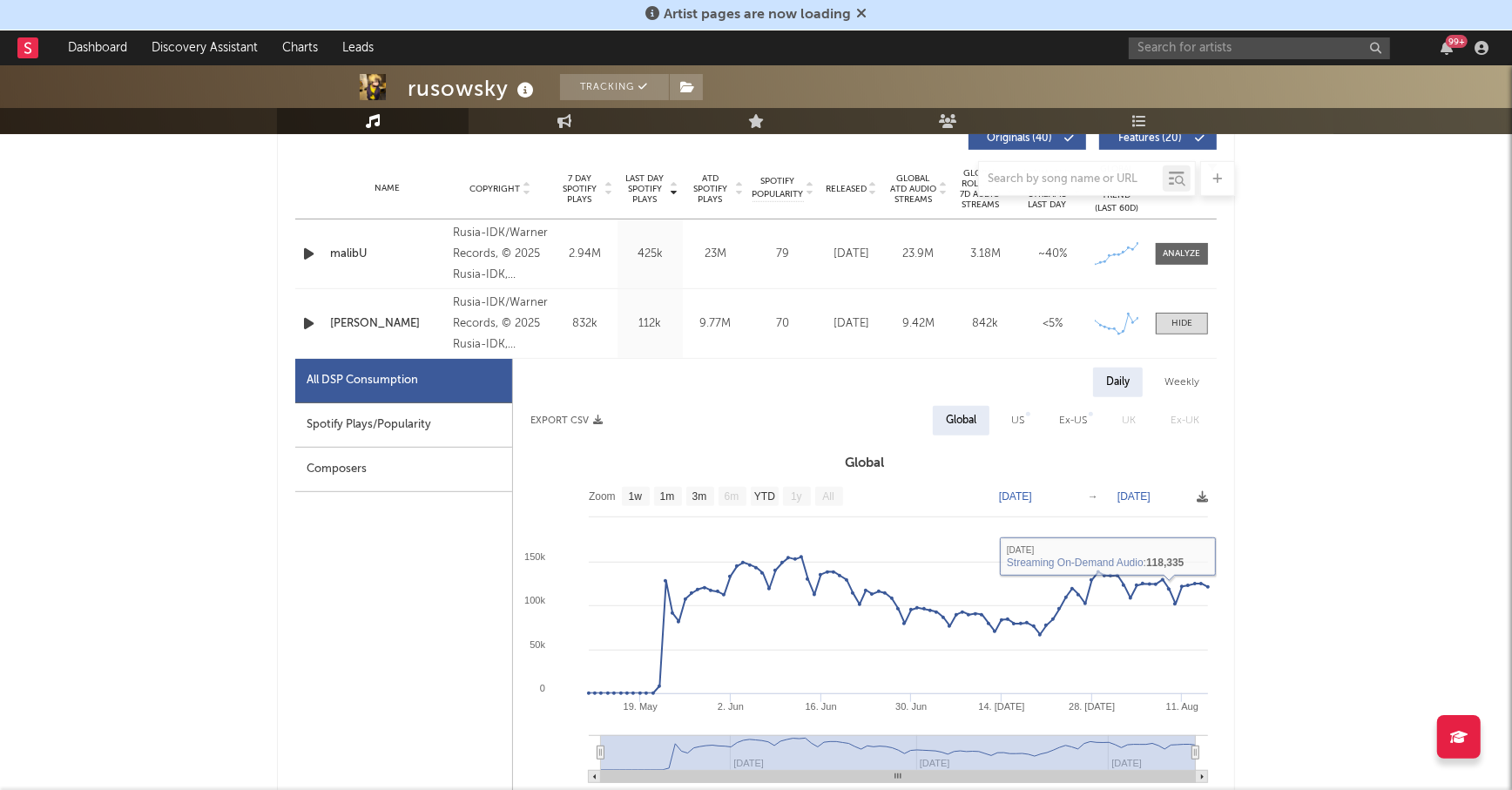
click at [1017, 420] on div "US" at bounding box center [1017, 421] width 13 height 21
select select "1w"
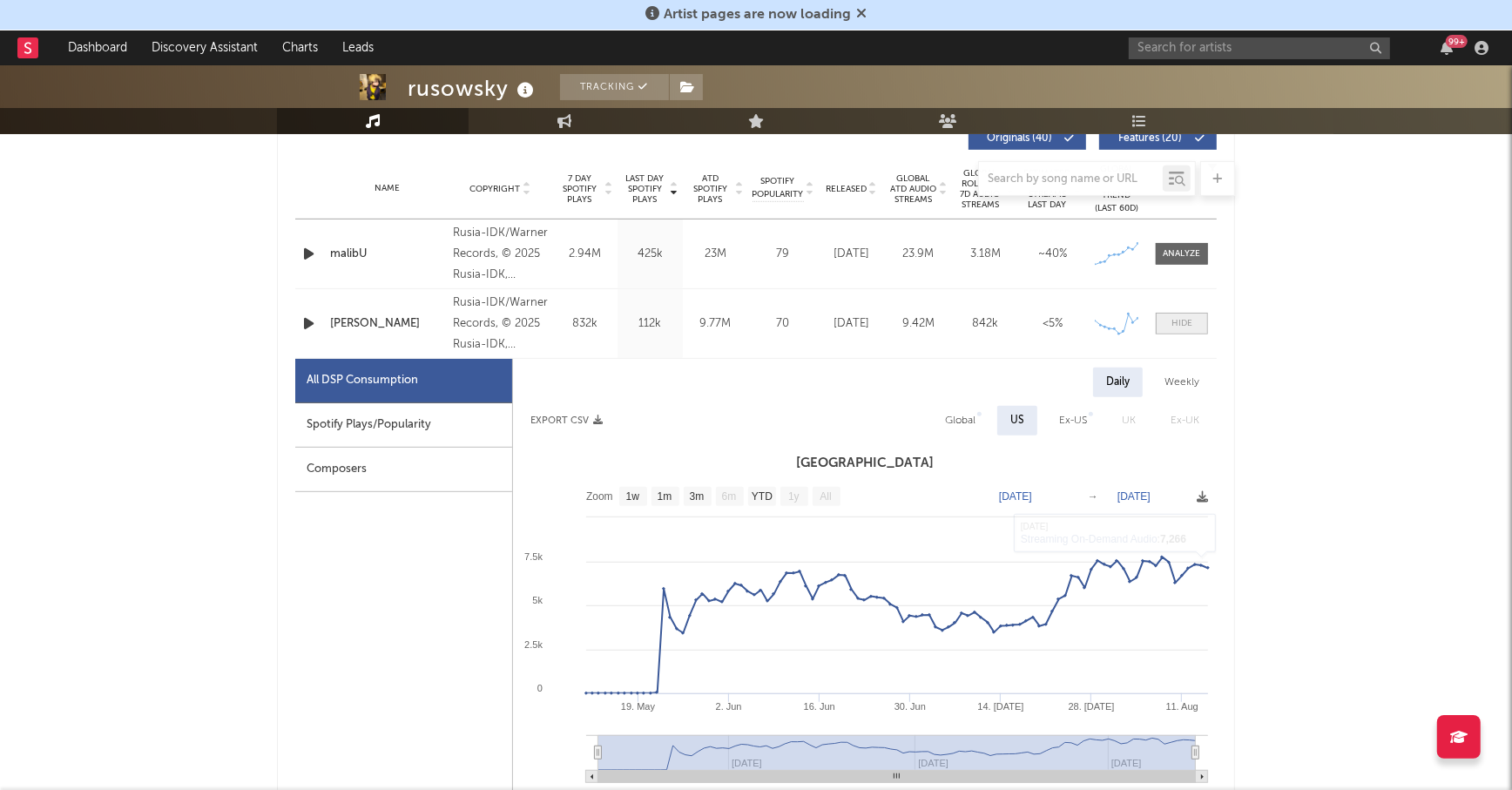
click at [1168, 325] on span at bounding box center [1181, 324] width 52 height 22
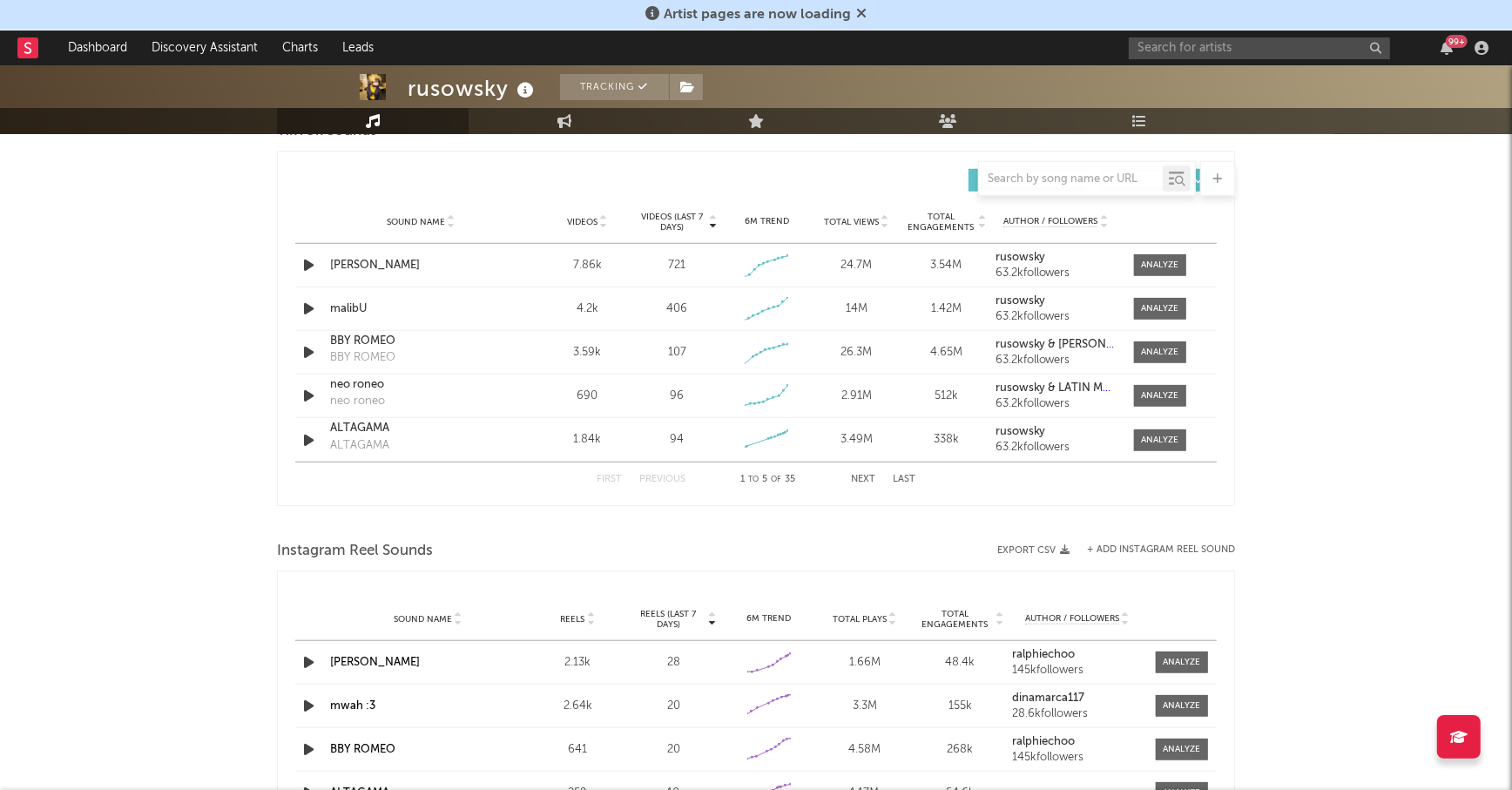
scroll to position [1505, 0]
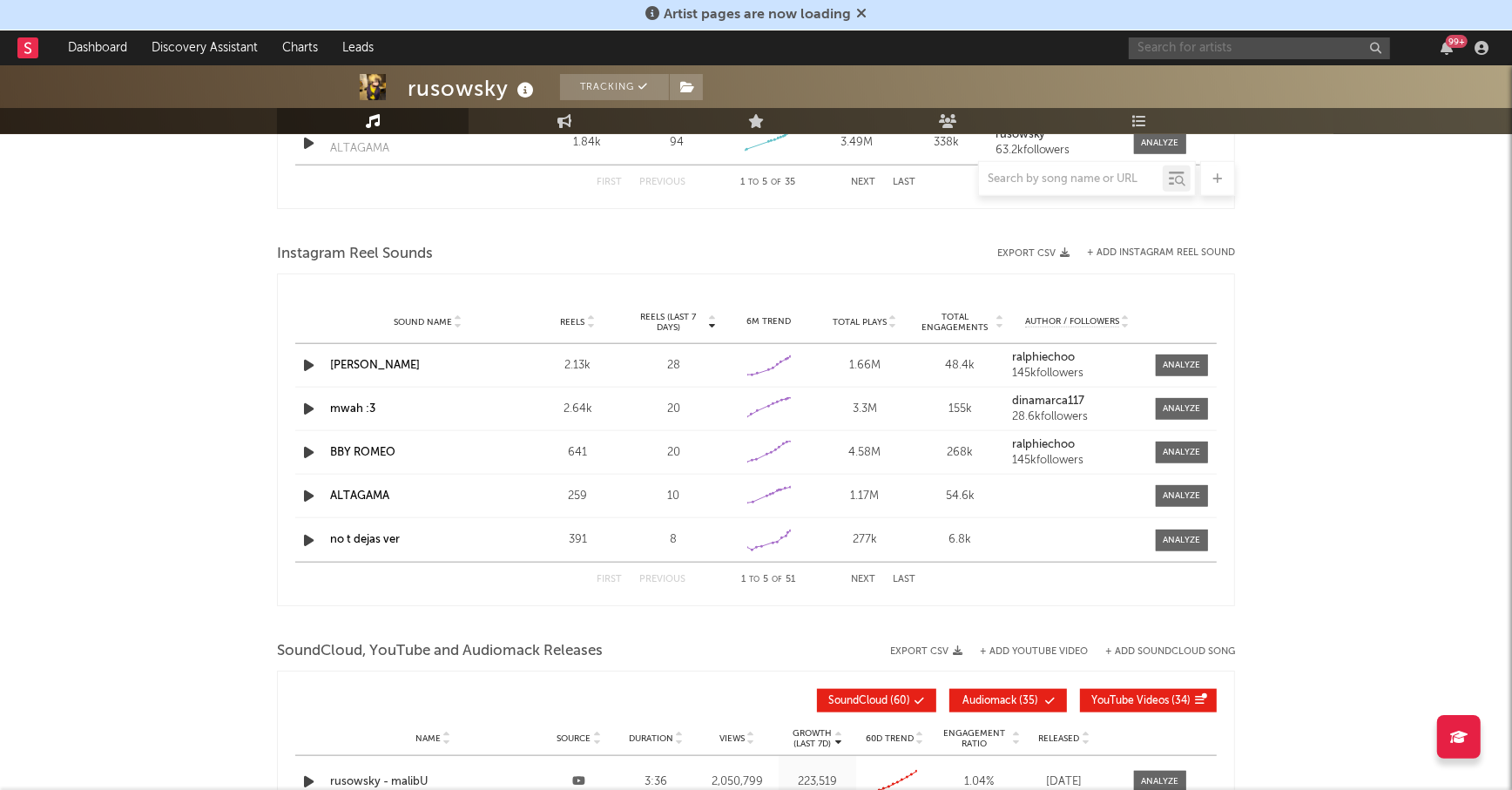
click at [1188, 55] on input "text" at bounding box center [1258, 48] width 261 height 22
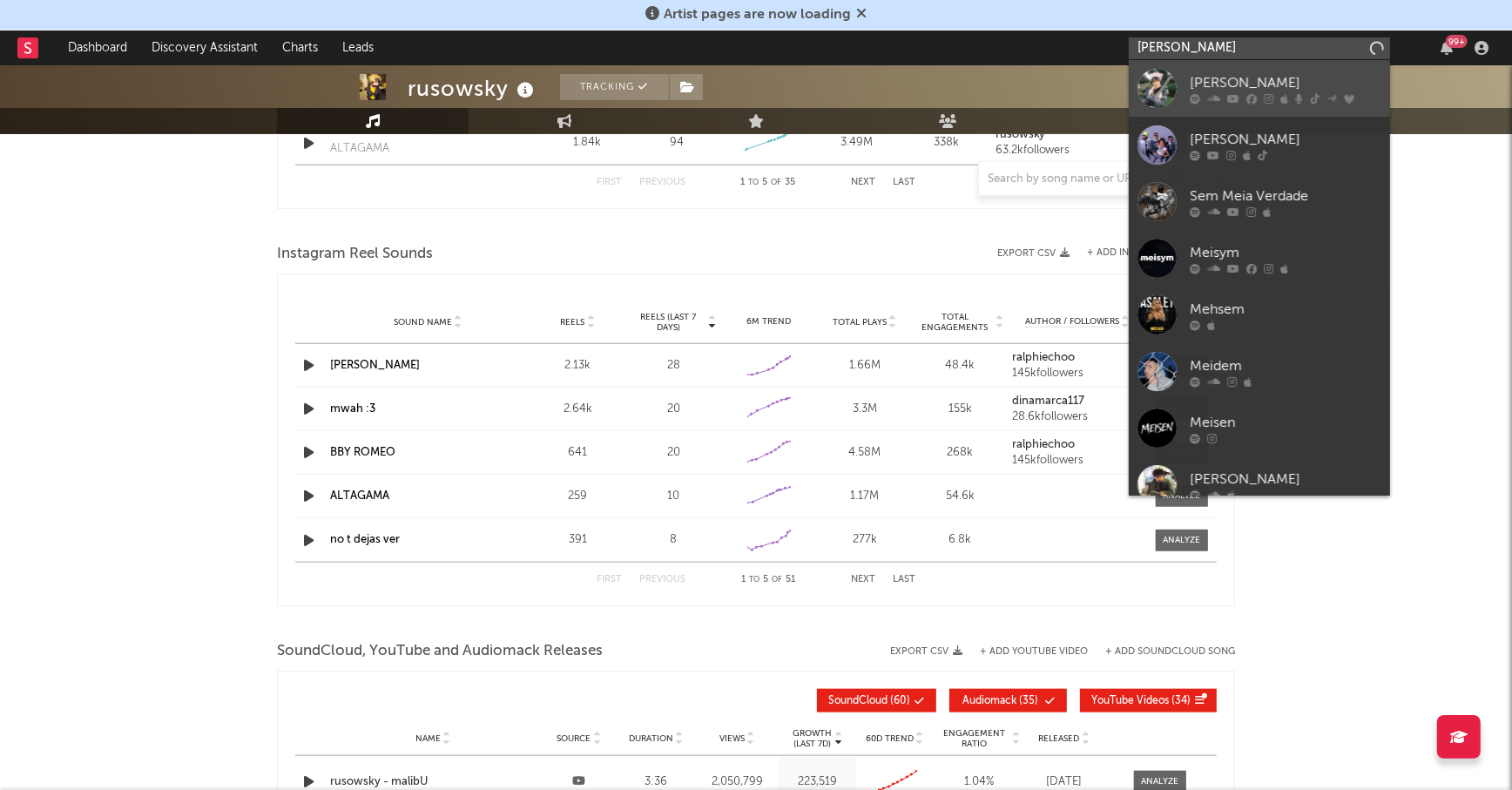
type input "[PERSON_NAME]"
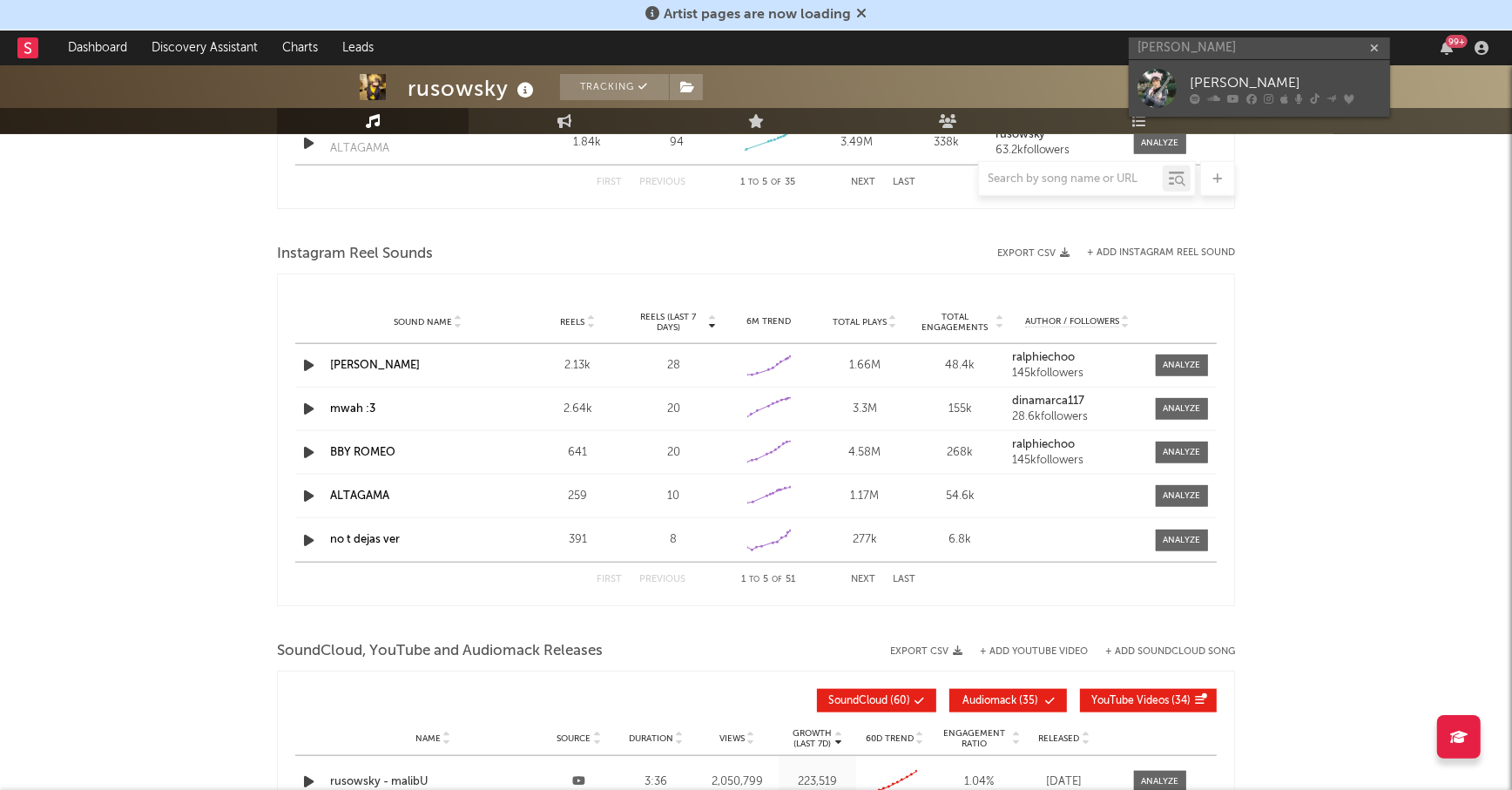
click at [1235, 73] on div "[PERSON_NAME]" at bounding box center [1285, 83] width 192 height 21
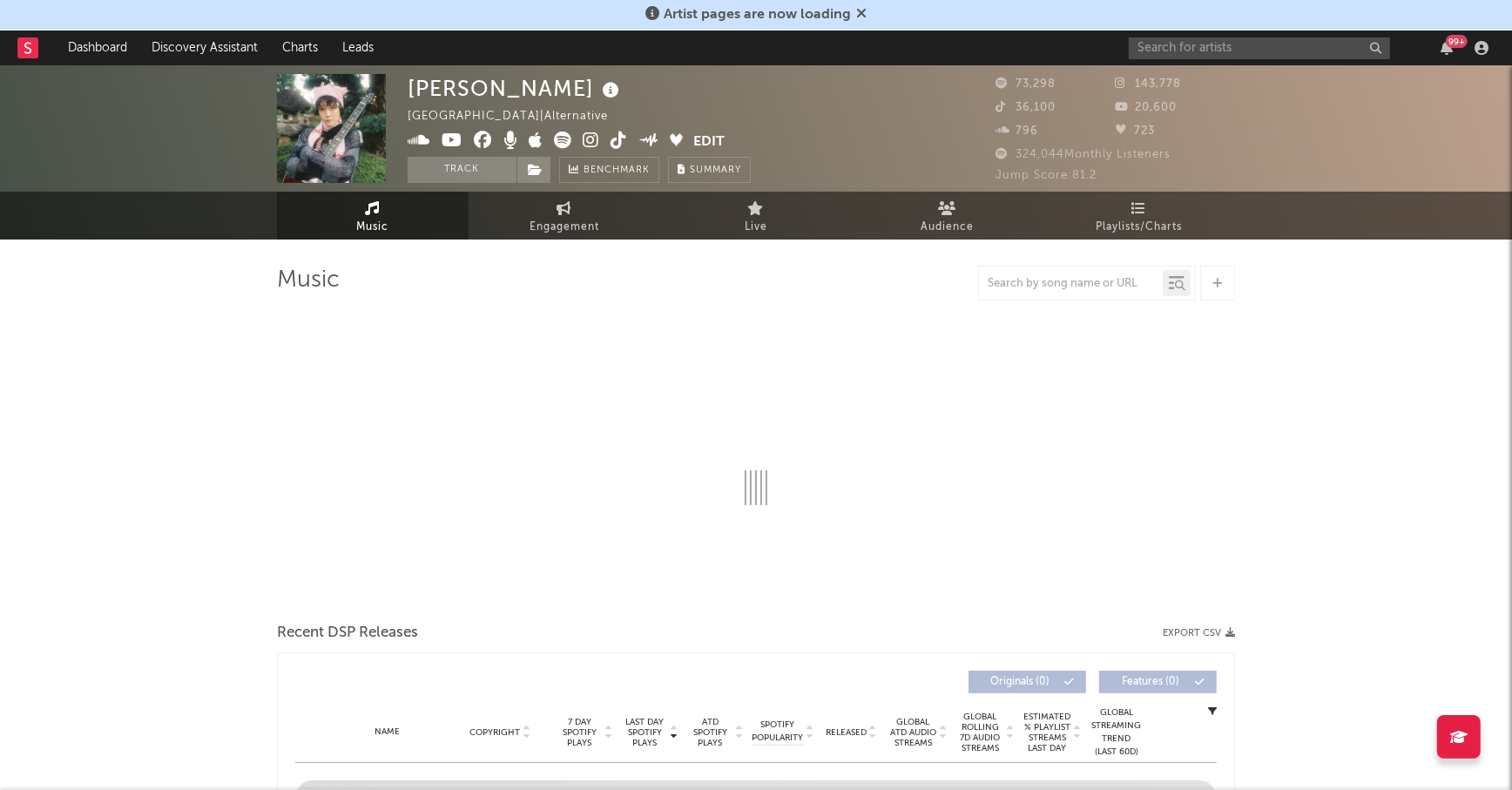
click at [859, 15] on icon at bounding box center [861, 13] width 11 height 14
select select "6m"
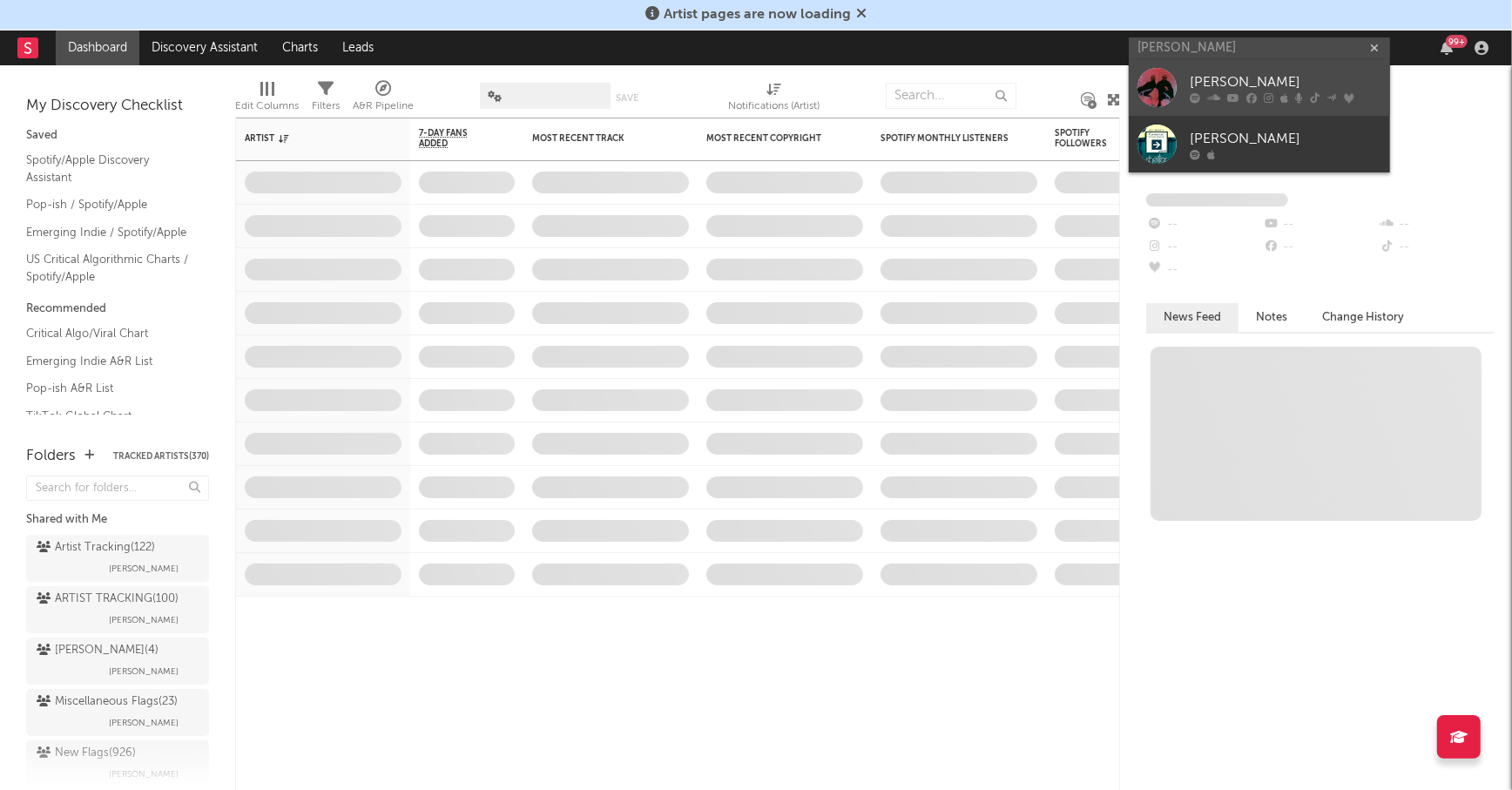
type input "neil frances"
click at [1260, 68] on link "NEIL FRANCES" at bounding box center [1258, 88] width 261 height 57
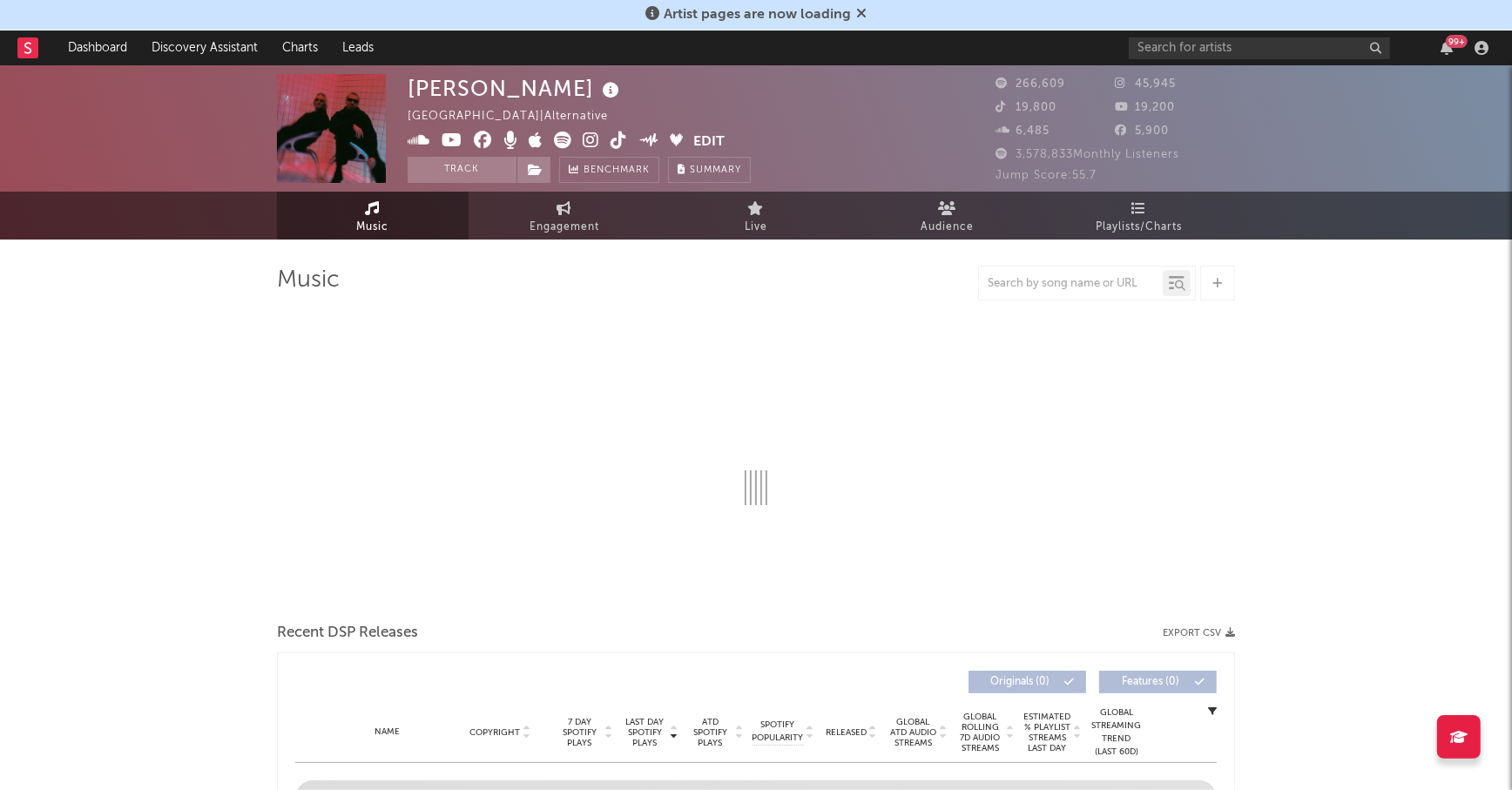
select select "6m"
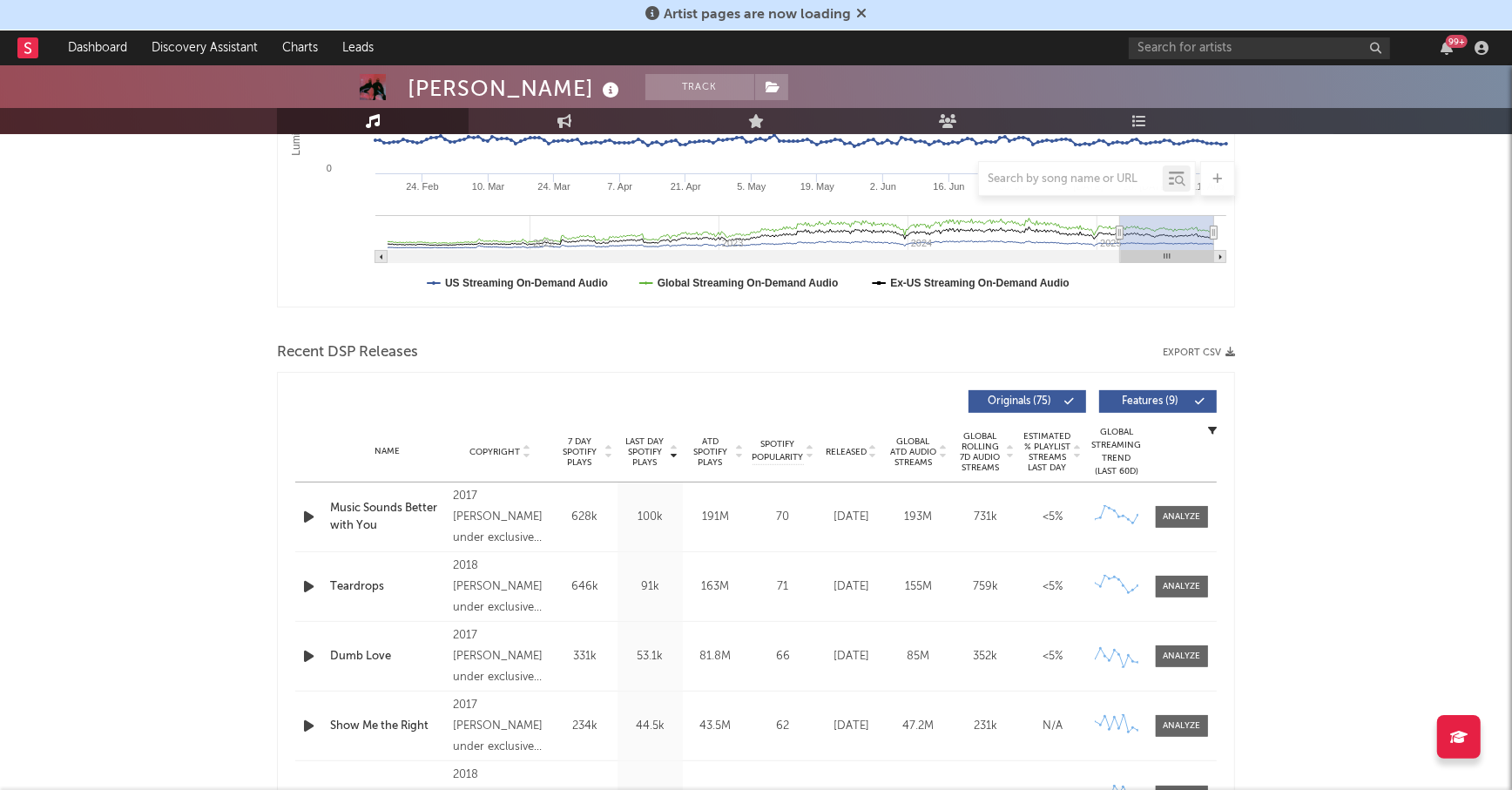
scroll to position [663, 0]
